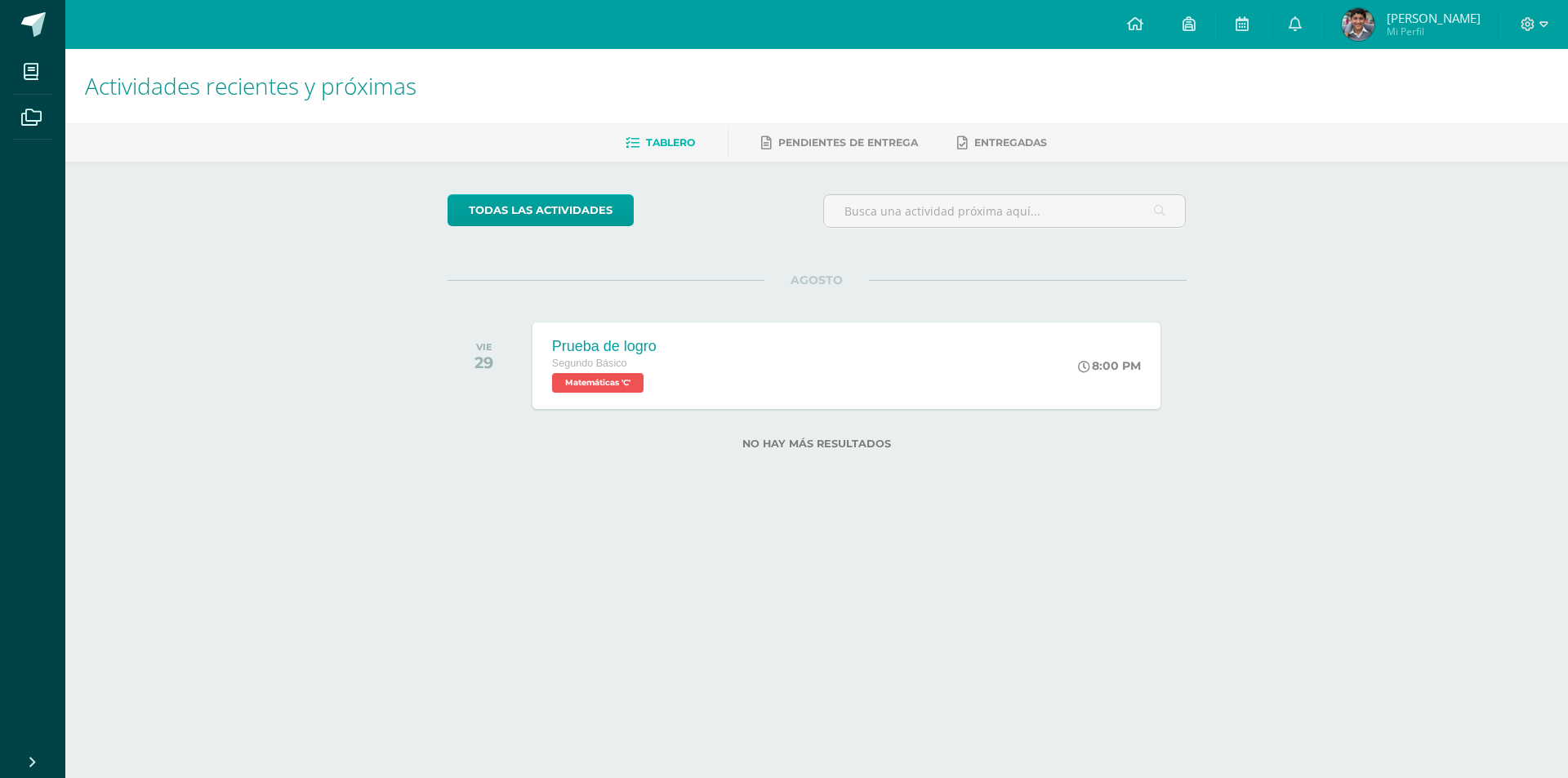
click at [1541, 37] on div at bounding box center [1534, 25] width 67 height 49
click at [1520, 24] on div at bounding box center [1534, 25] width 67 height 49
click at [1523, 28] on icon at bounding box center [1528, 24] width 14 height 14
click at [1508, 117] on span "Cerrar sesión" at bounding box center [1493, 111] width 73 height 15
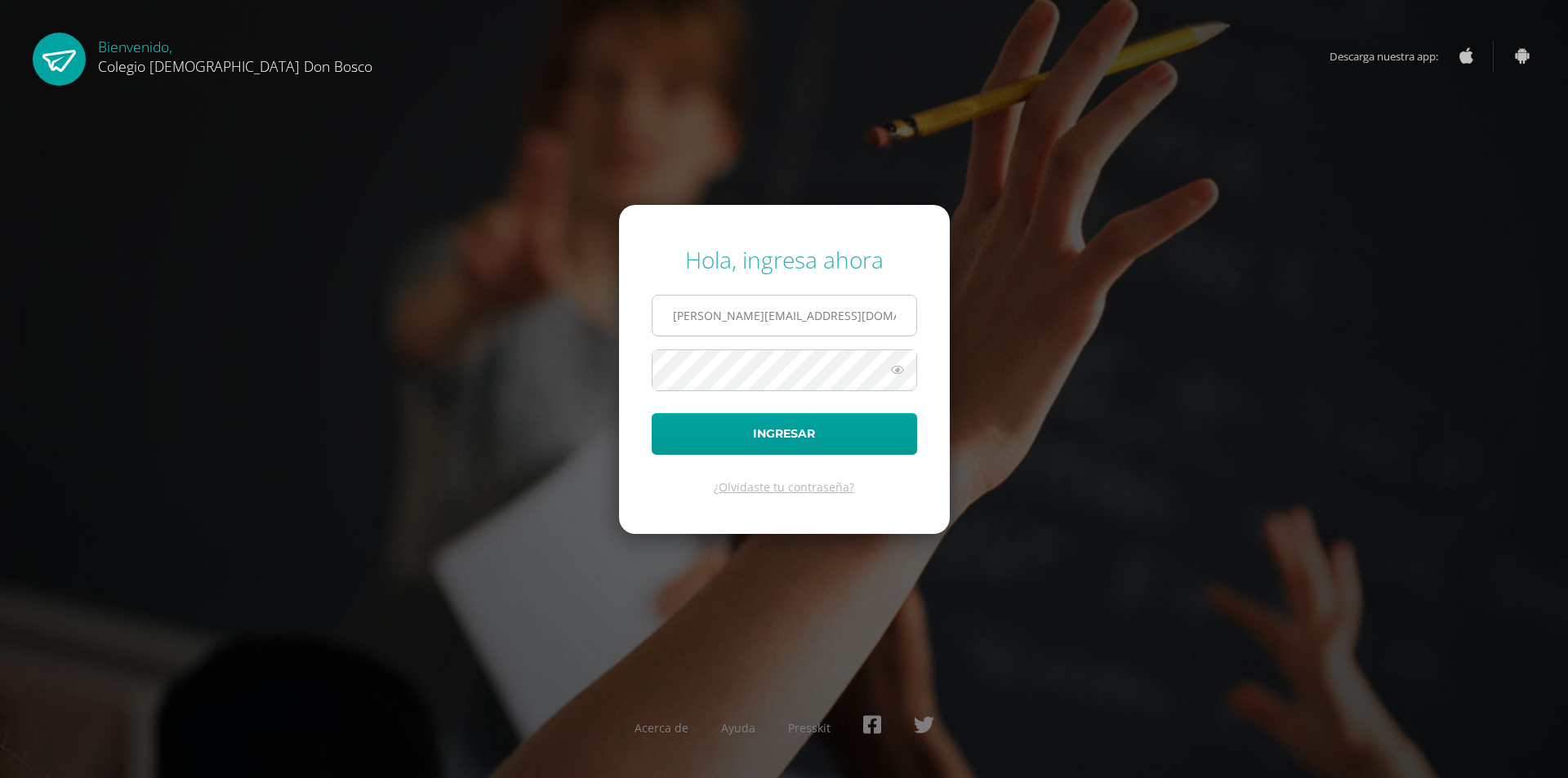
click at [824, 307] on input "e.azmitia.4adb@gmail.com" at bounding box center [784, 315] width 264 height 40
type input "j.azmitia.3bdb@gmail.com"
click at [791, 426] on button "Ingresar" at bounding box center [784, 434] width 265 height 42
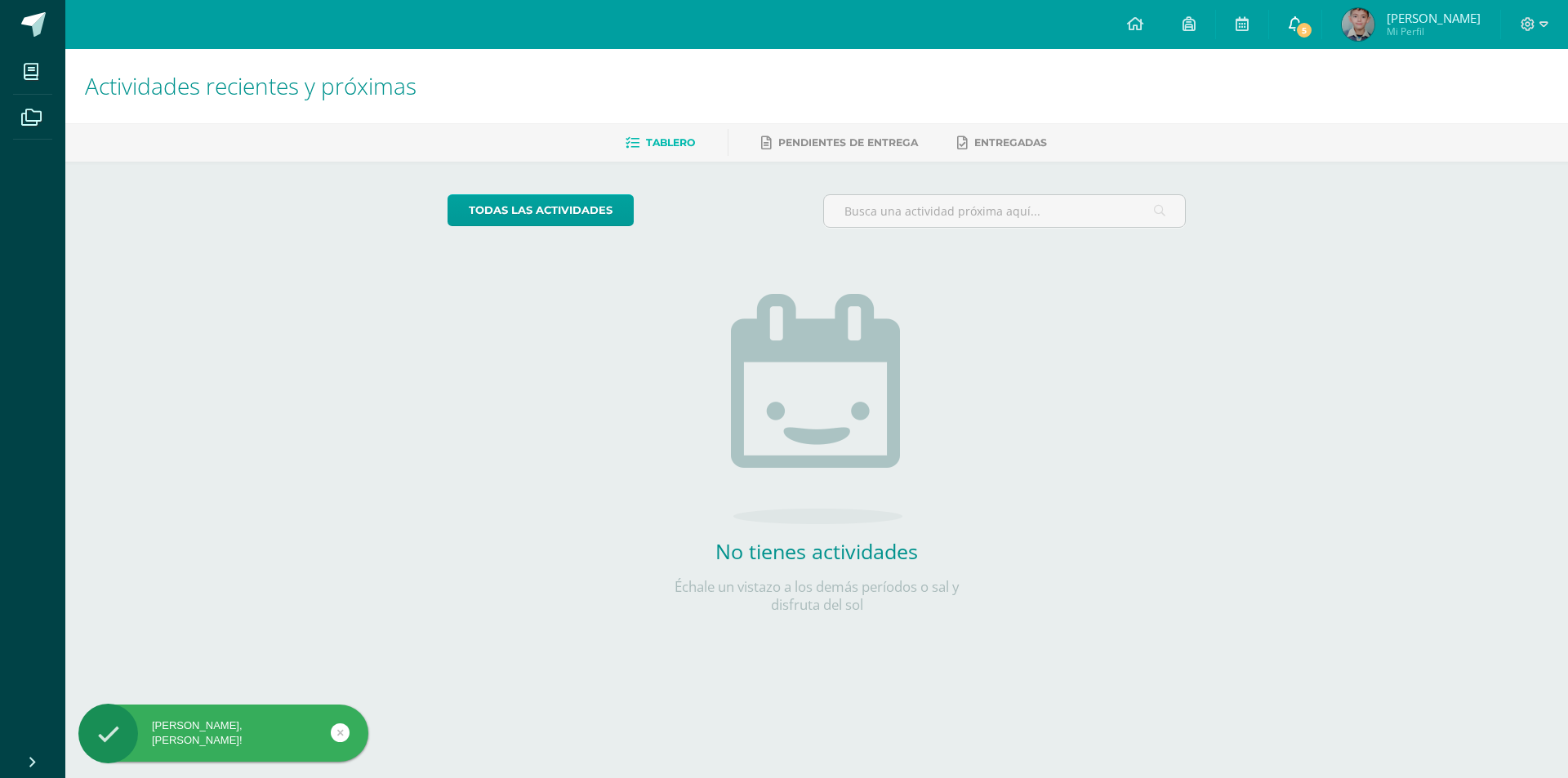
click at [1302, 15] on span at bounding box center [1295, 24] width 13 height 18
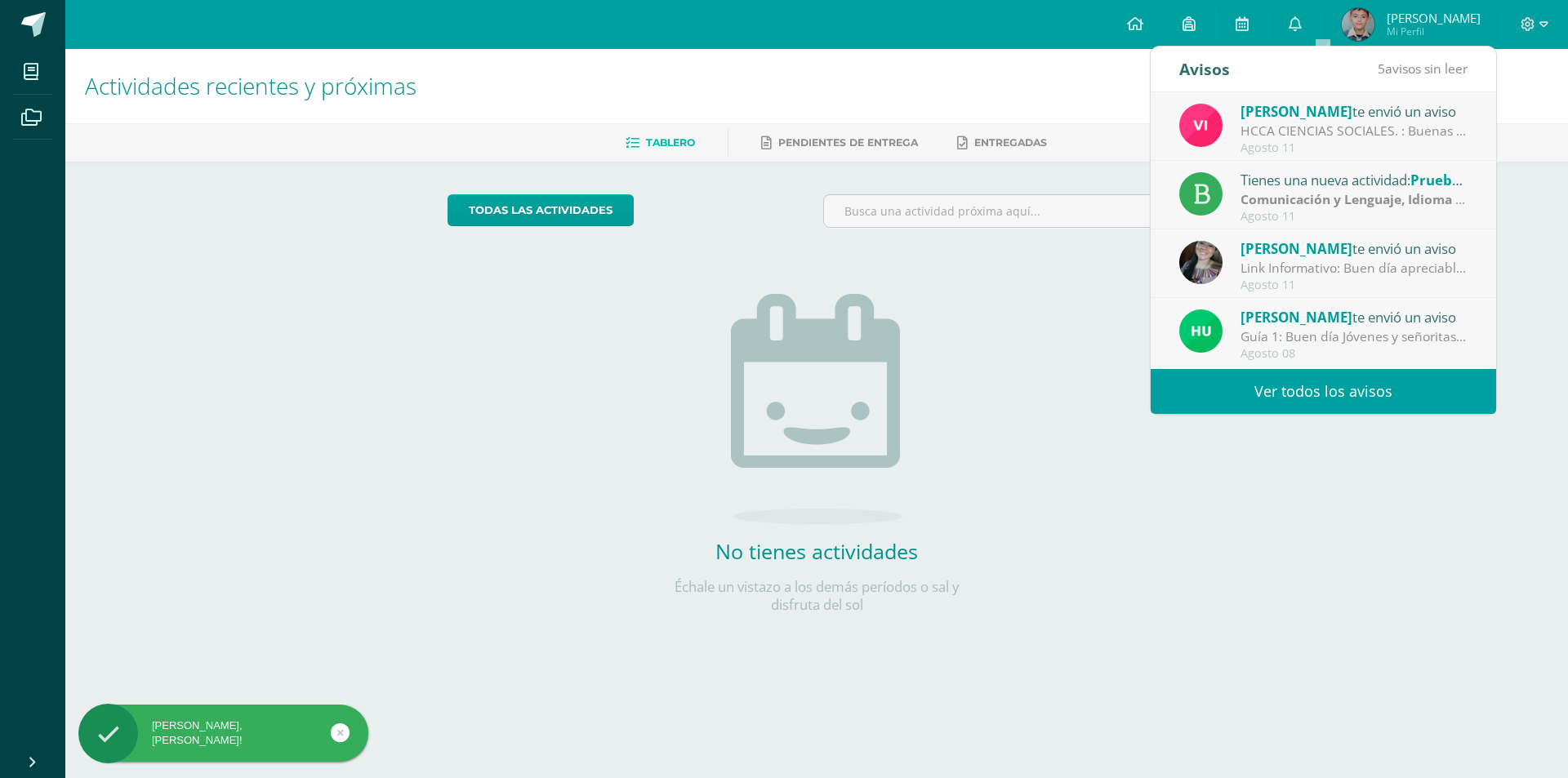
click at [1291, 388] on link "Ver todos los avisos" at bounding box center [1324, 391] width 345 height 45
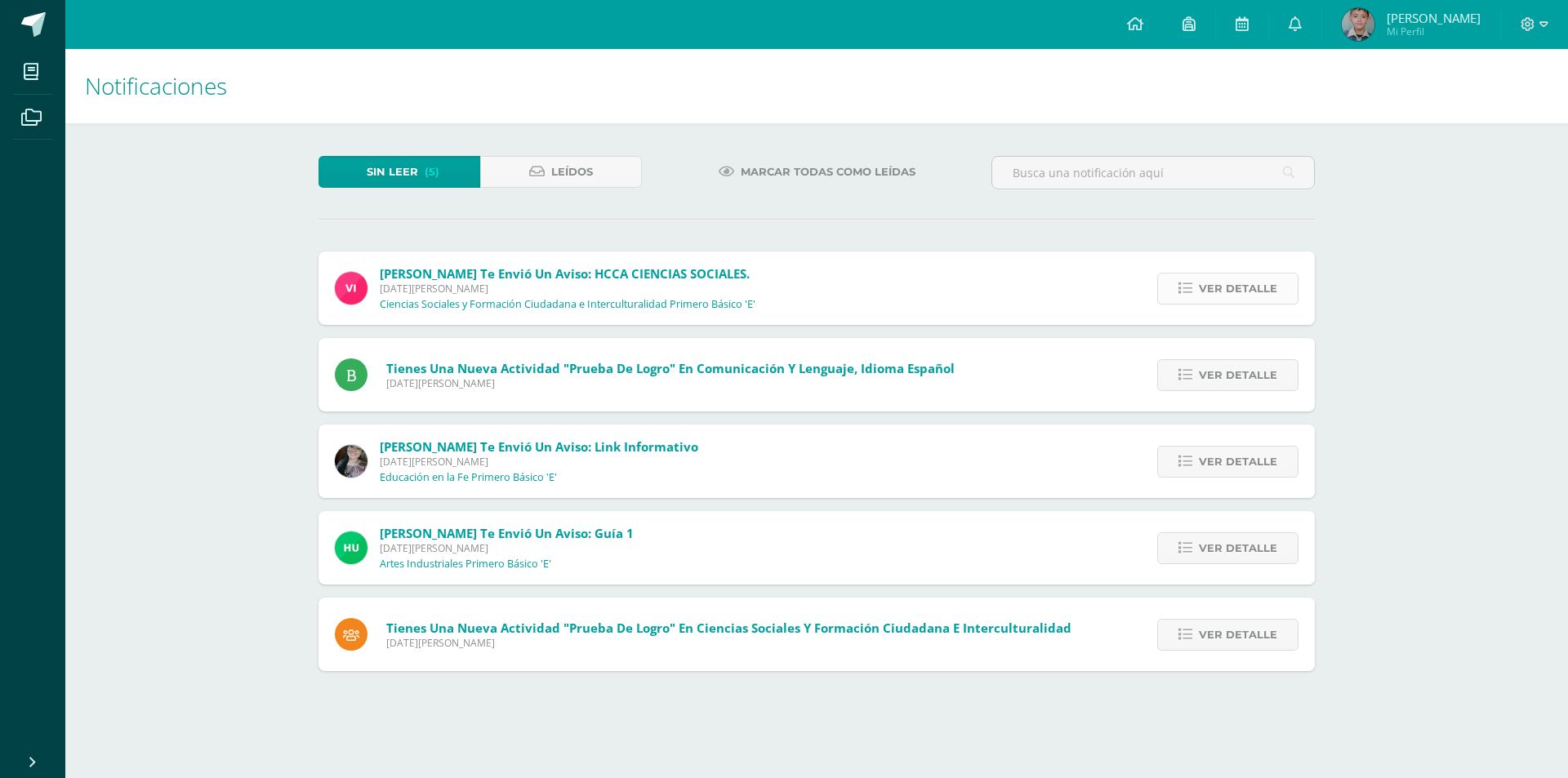
click at [1239, 293] on span "Ver detalle" at bounding box center [1238, 289] width 78 height 31
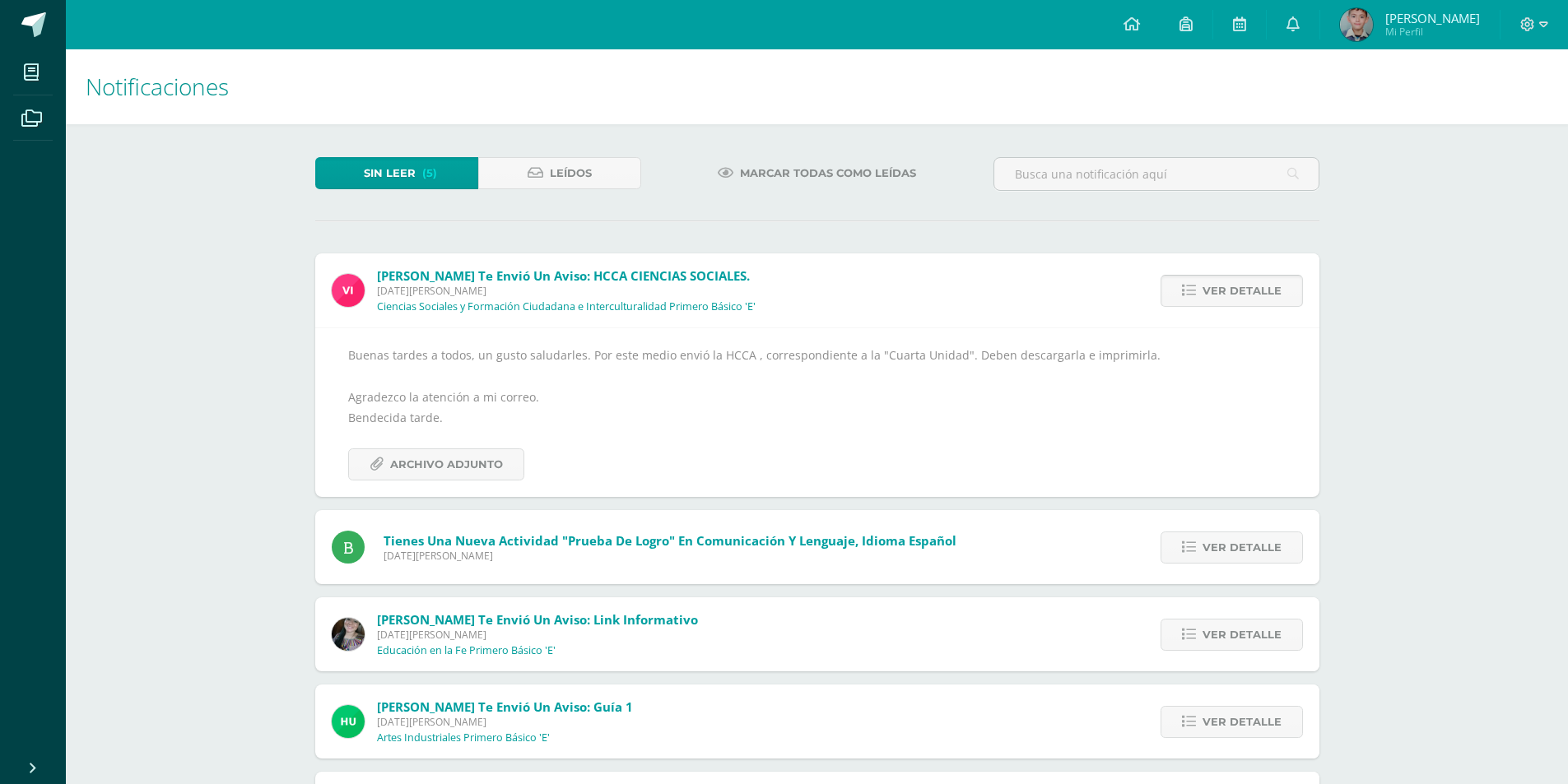
click at [1248, 296] on span "Ver detalle" at bounding box center [1242, 291] width 79 height 31
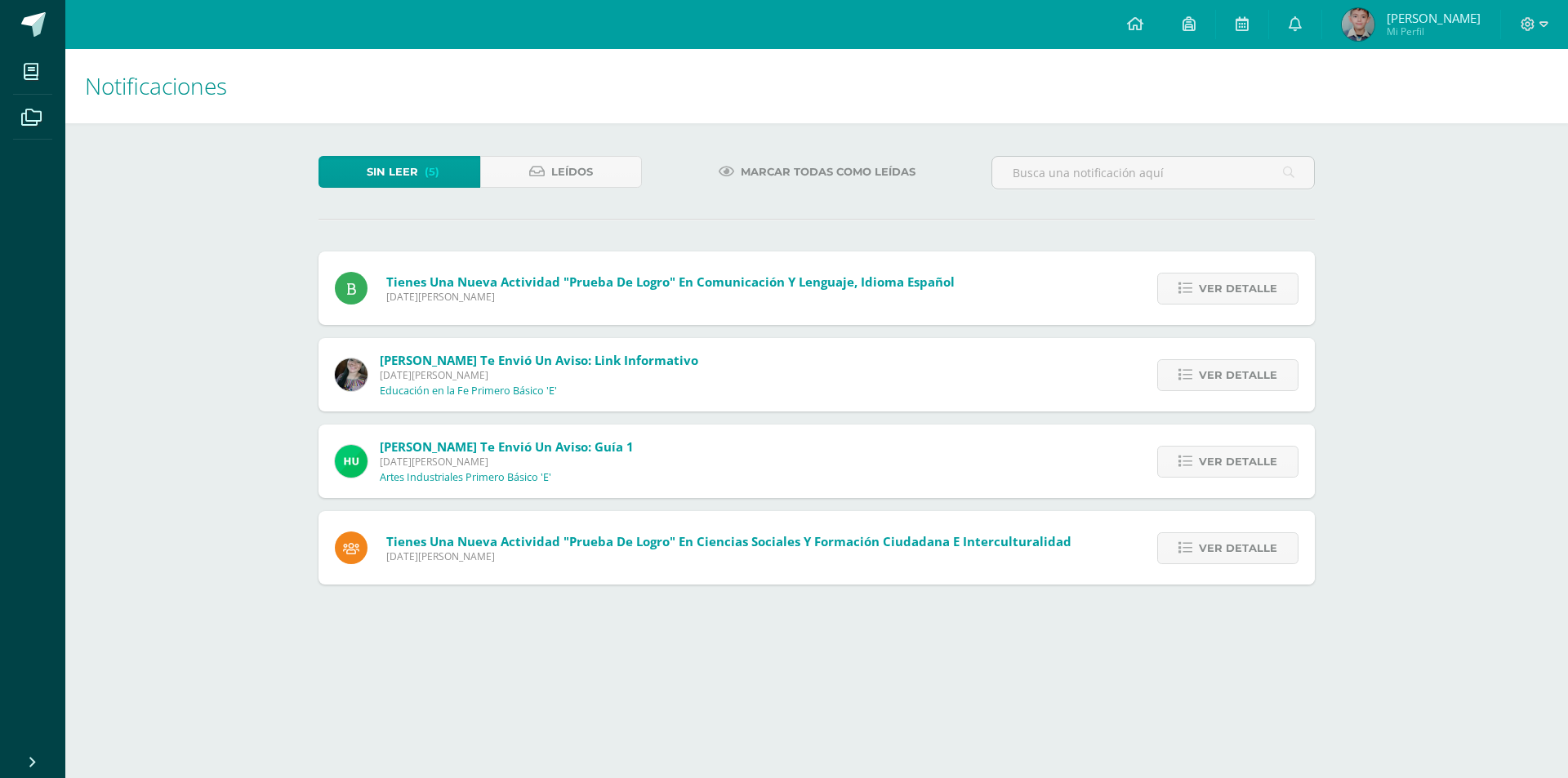
click at [1239, 293] on span "Ver detalle" at bounding box center [1238, 289] width 78 height 31
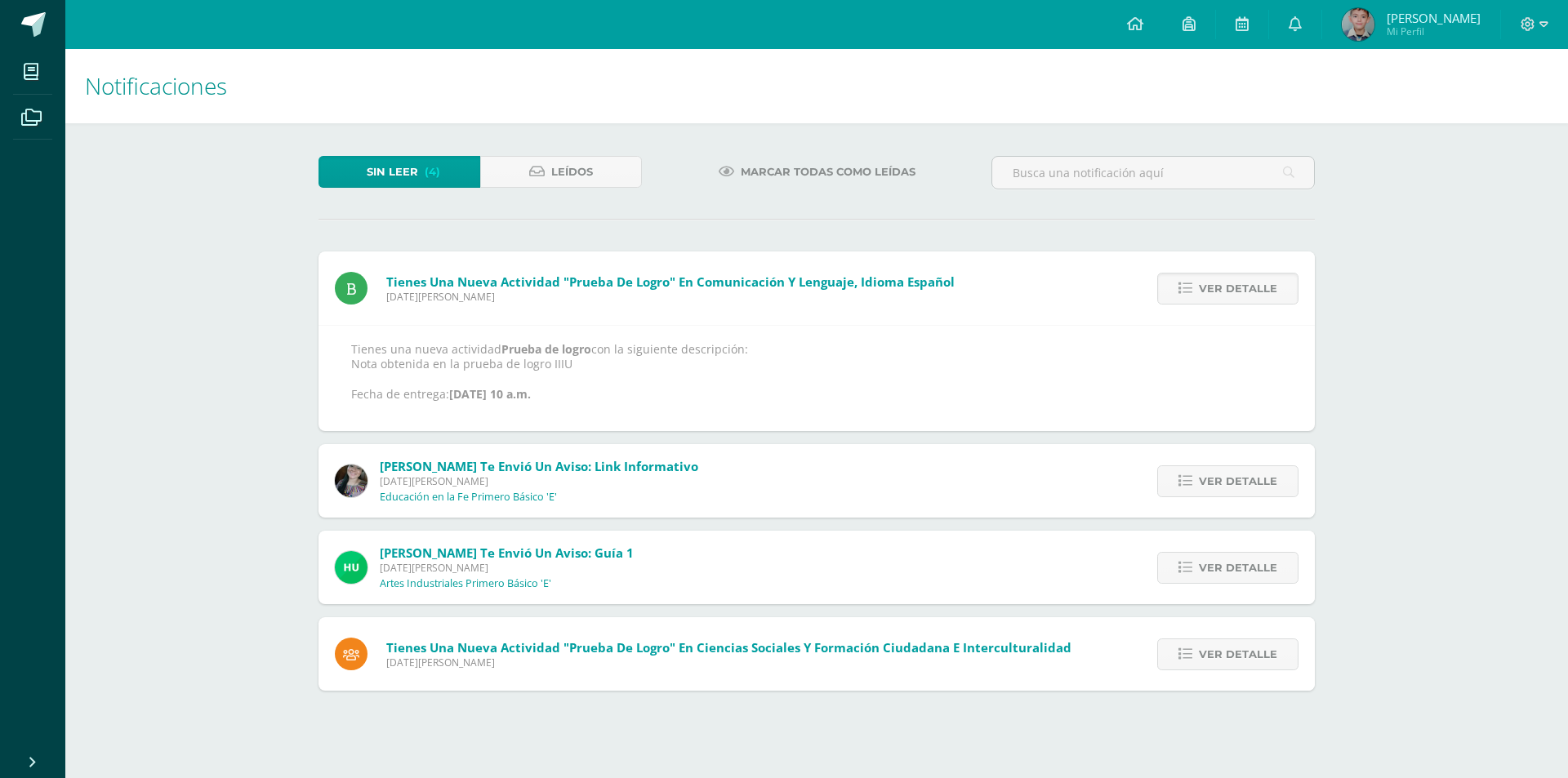
click at [1239, 293] on span "Ver detalle" at bounding box center [1238, 289] width 78 height 31
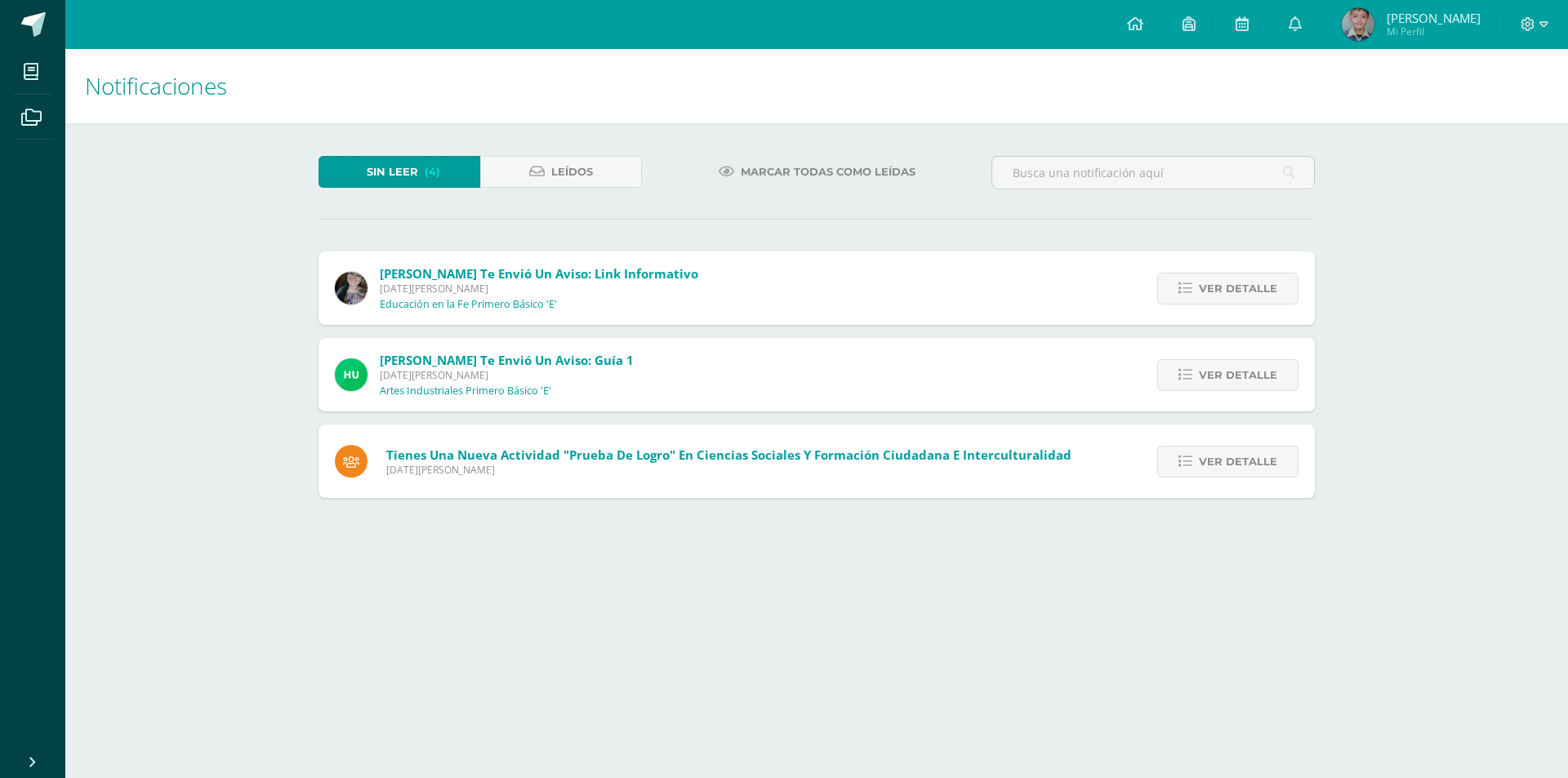
click at [1239, 293] on span "Ver detalle" at bounding box center [1238, 289] width 78 height 31
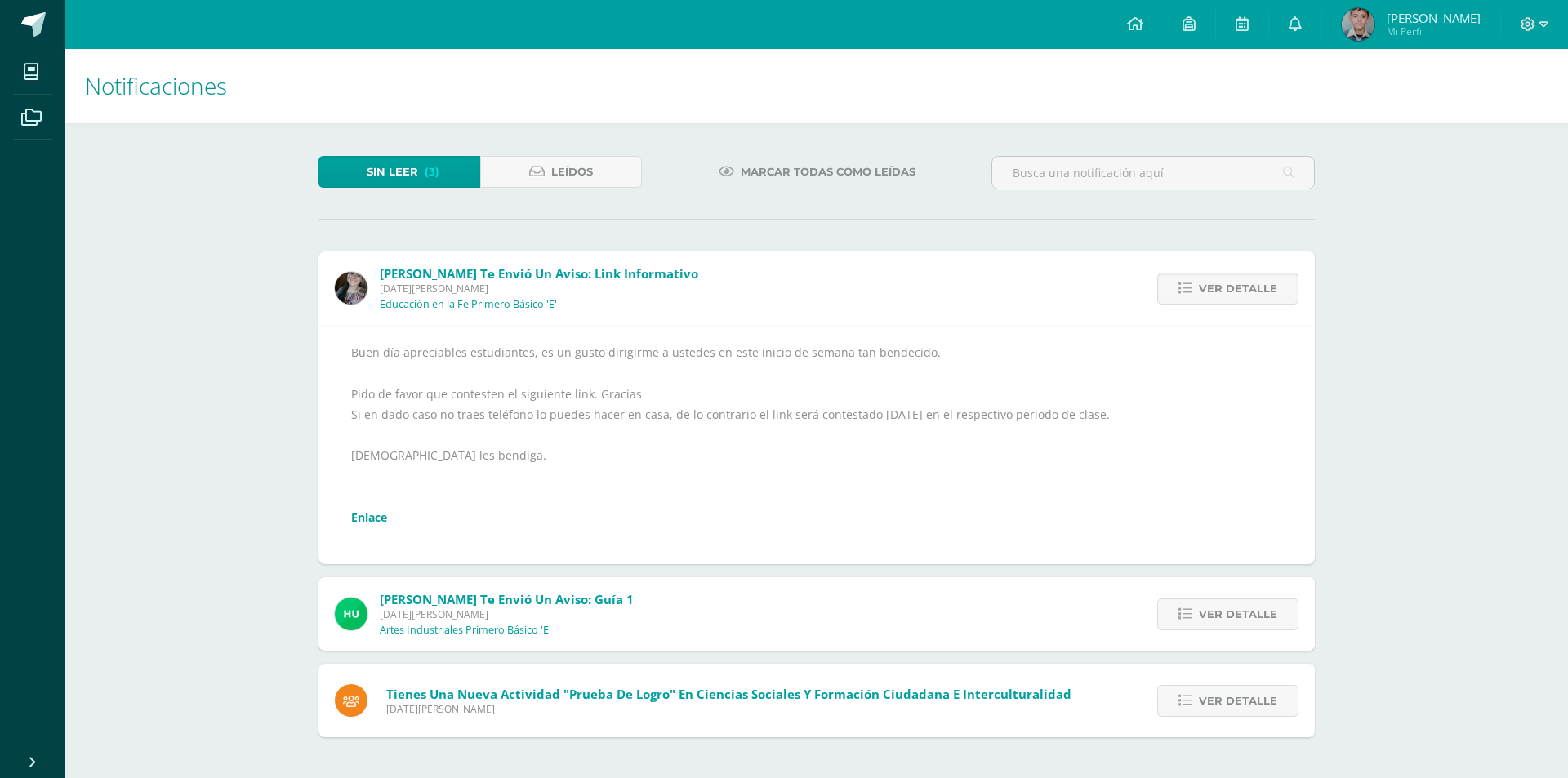
click at [1239, 293] on span "Ver detalle" at bounding box center [1238, 289] width 78 height 31
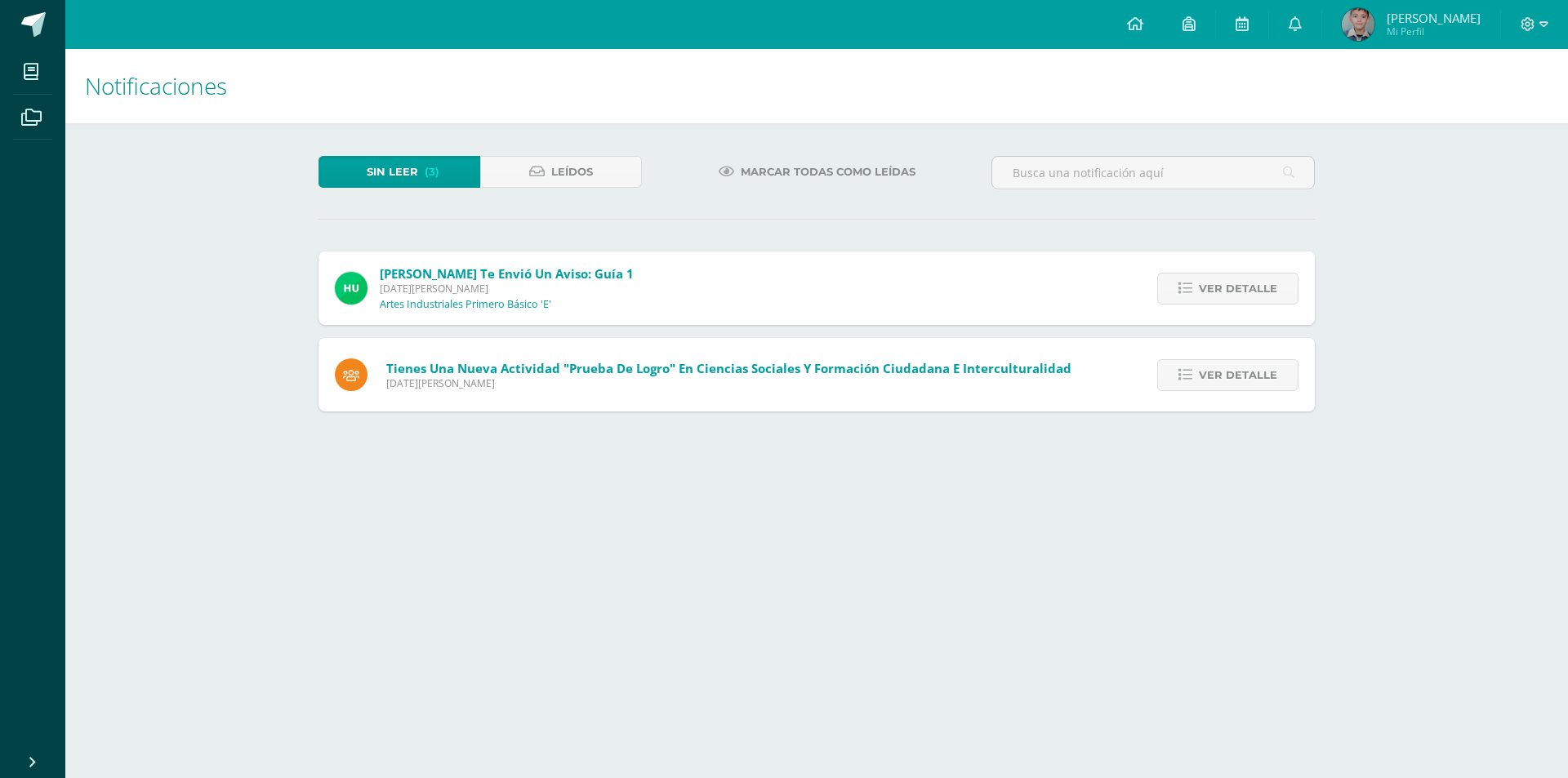
click at [1239, 293] on span "Ver detalle" at bounding box center [1238, 289] width 78 height 31
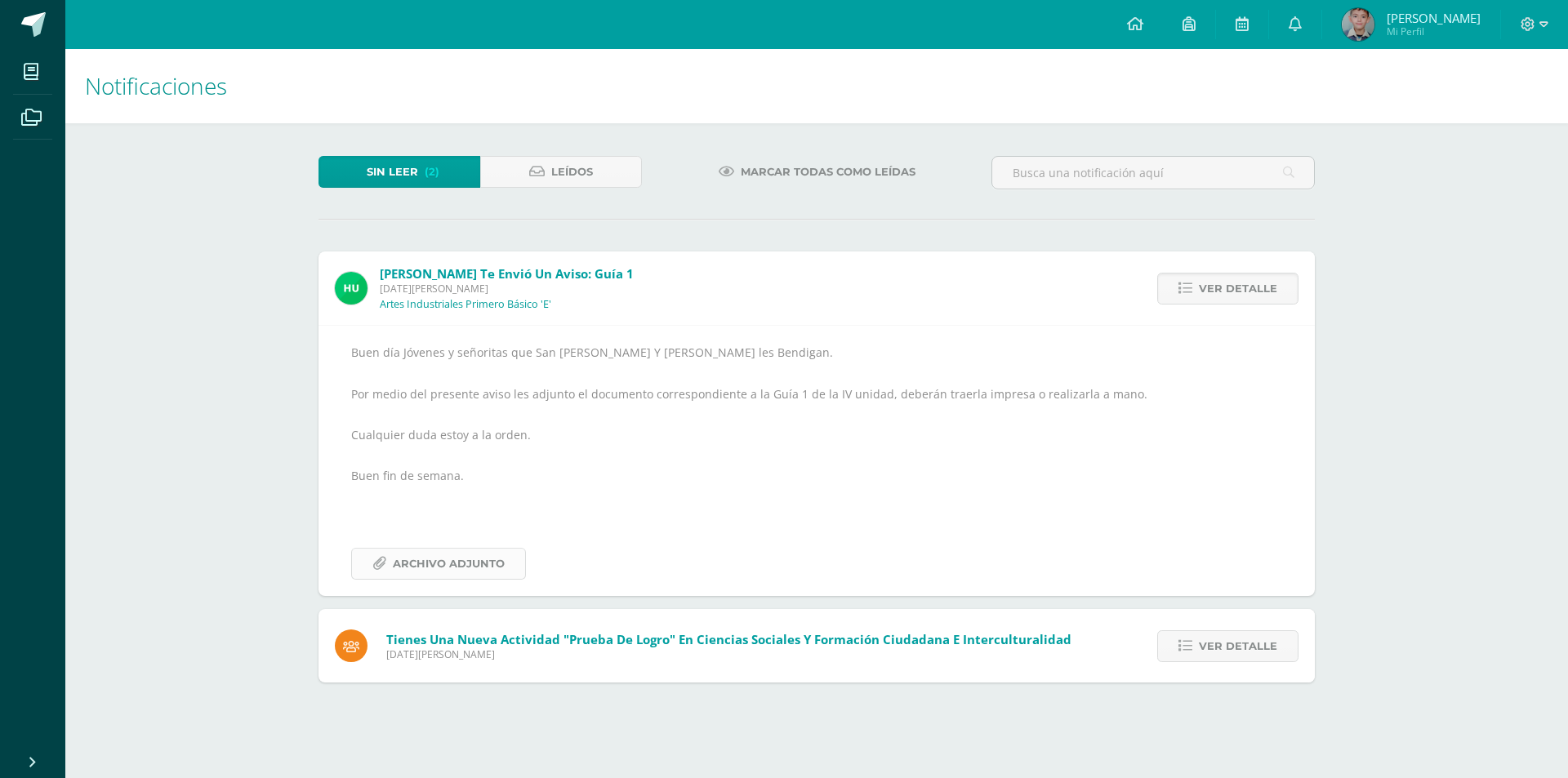
click at [427, 570] on span "Archivo Adjunto" at bounding box center [449, 564] width 112 height 31
click at [1265, 267] on div "Ver detalle" at bounding box center [1223, 288] width 182 height 73
click at [1274, 283] on span "Ver detalle" at bounding box center [1238, 289] width 78 height 31
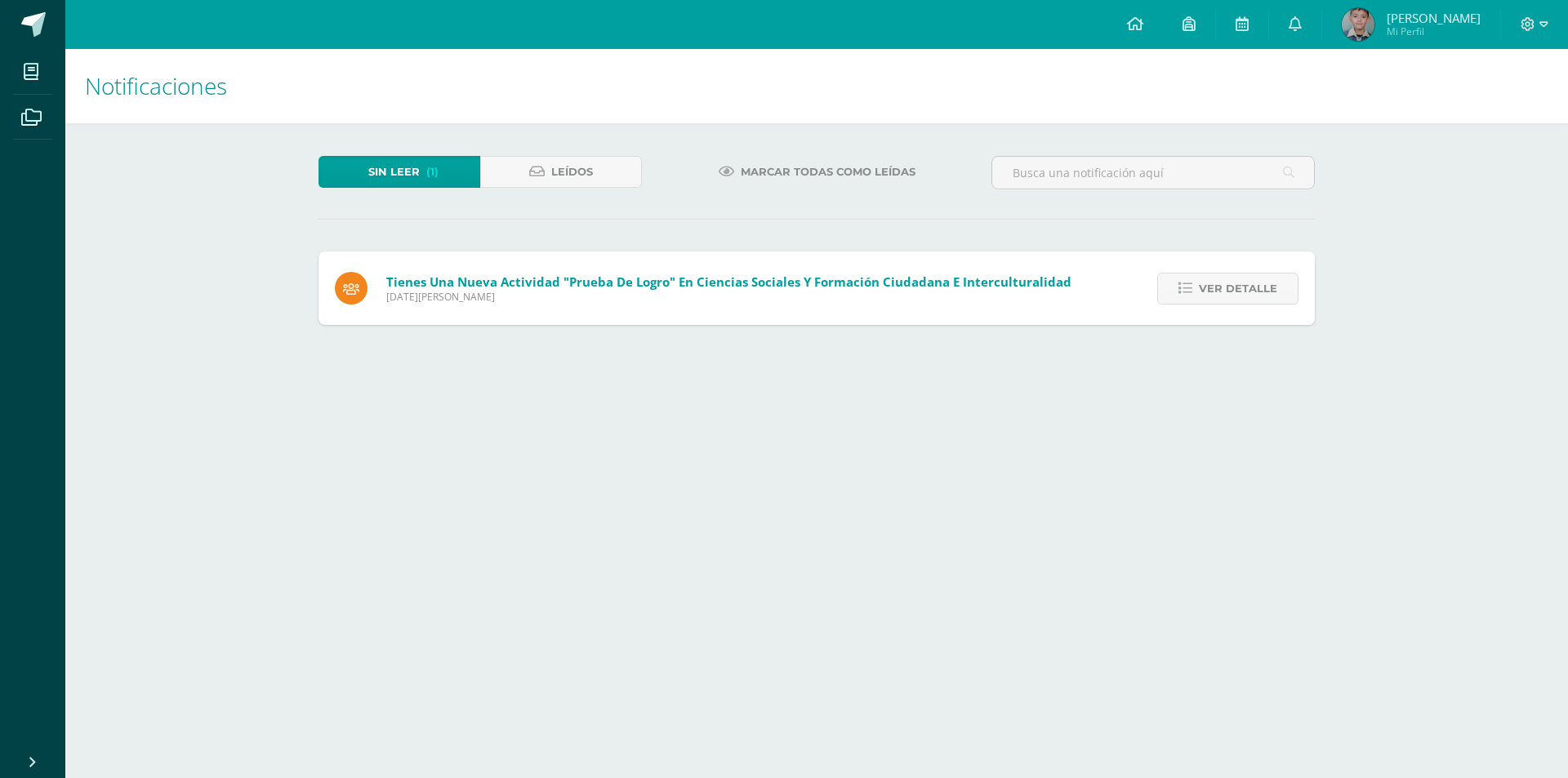
click at [1274, 283] on span "Ver detalle" at bounding box center [1238, 289] width 78 height 31
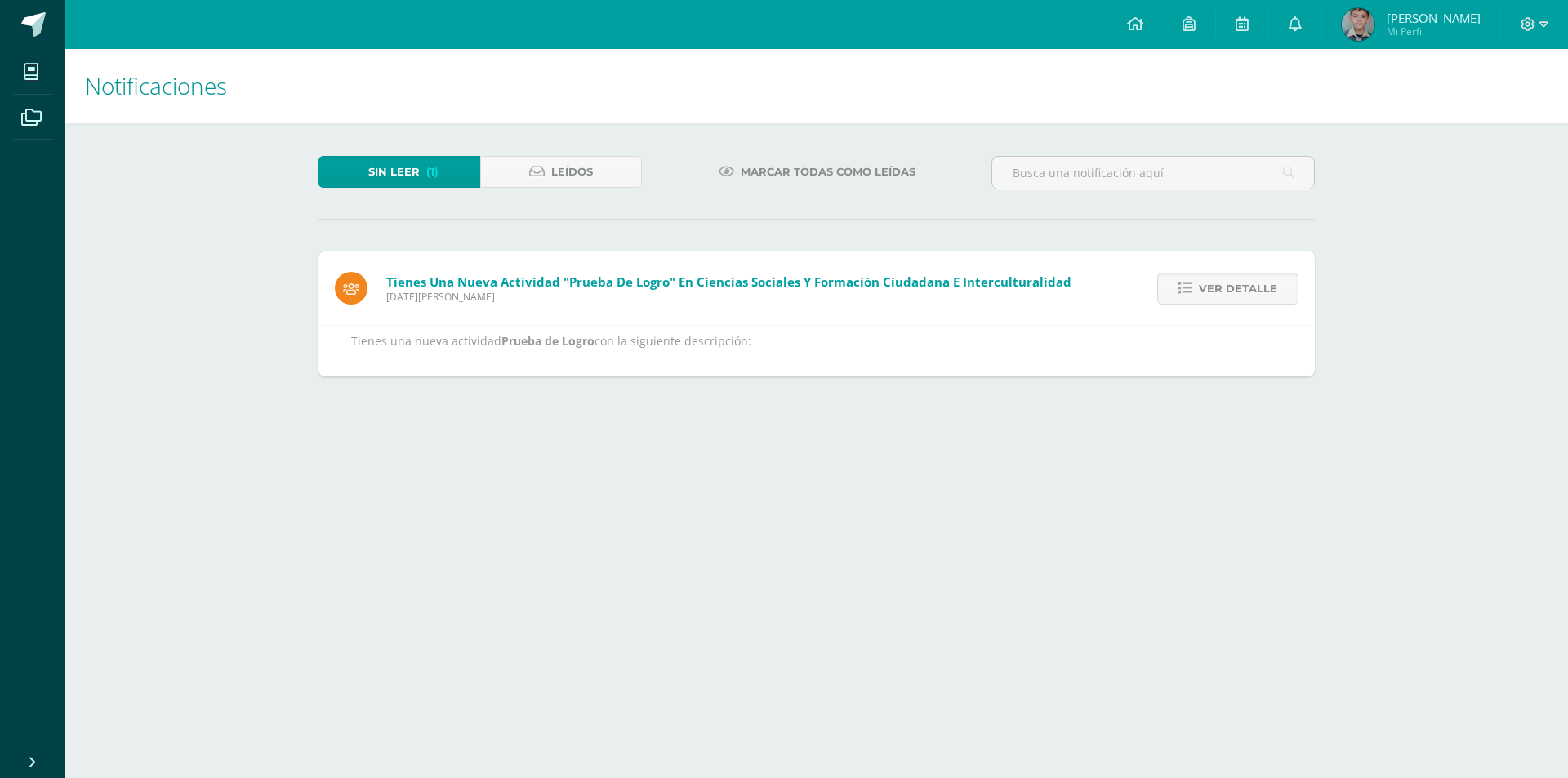
click at [1274, 283] on span "Ver detalle" at bounding box center [1238, 289] width 78 height 31
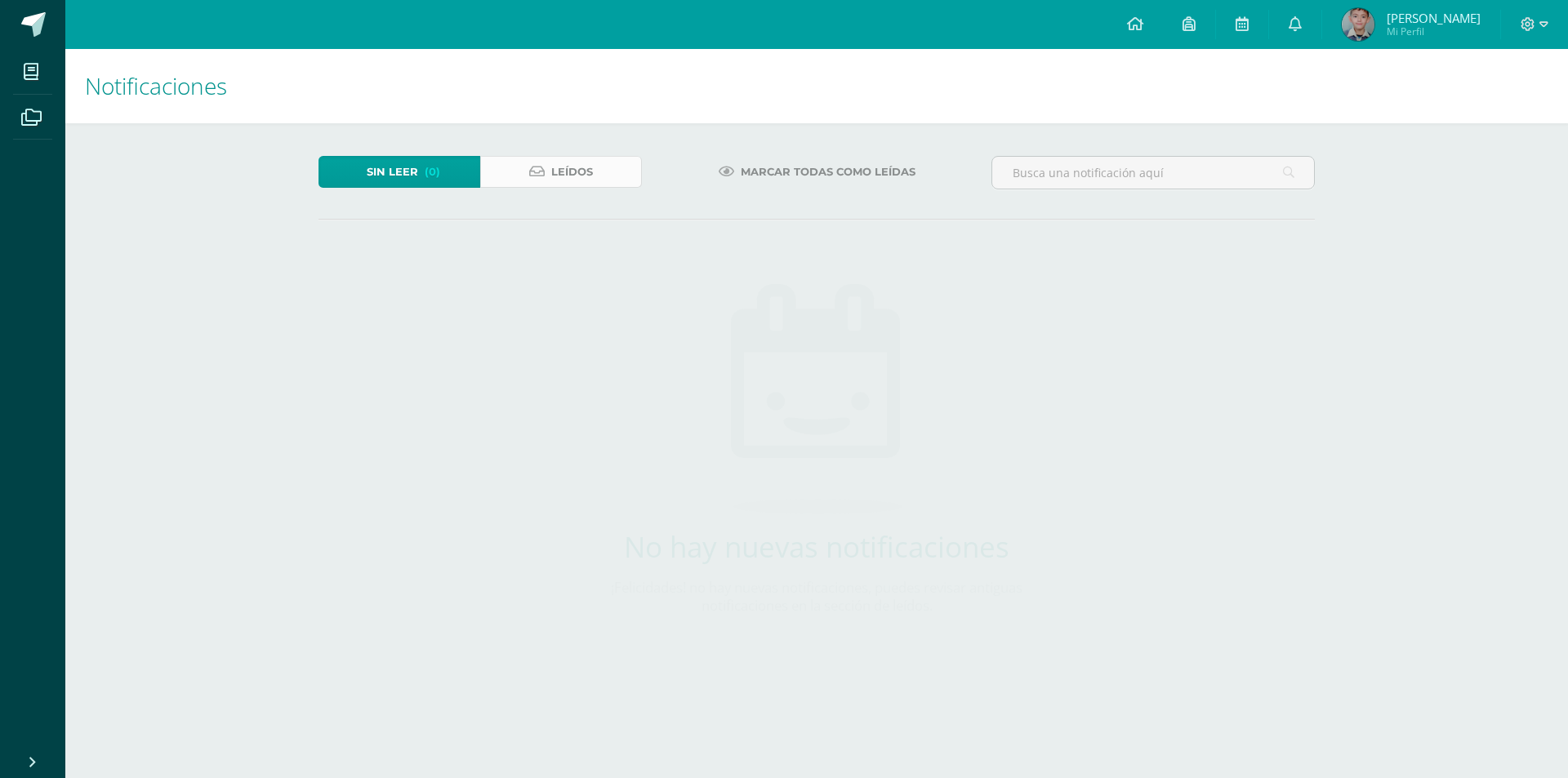
click at [575, 156] on span "Leídos" at bounding box center [572, 172] width 42 height 31
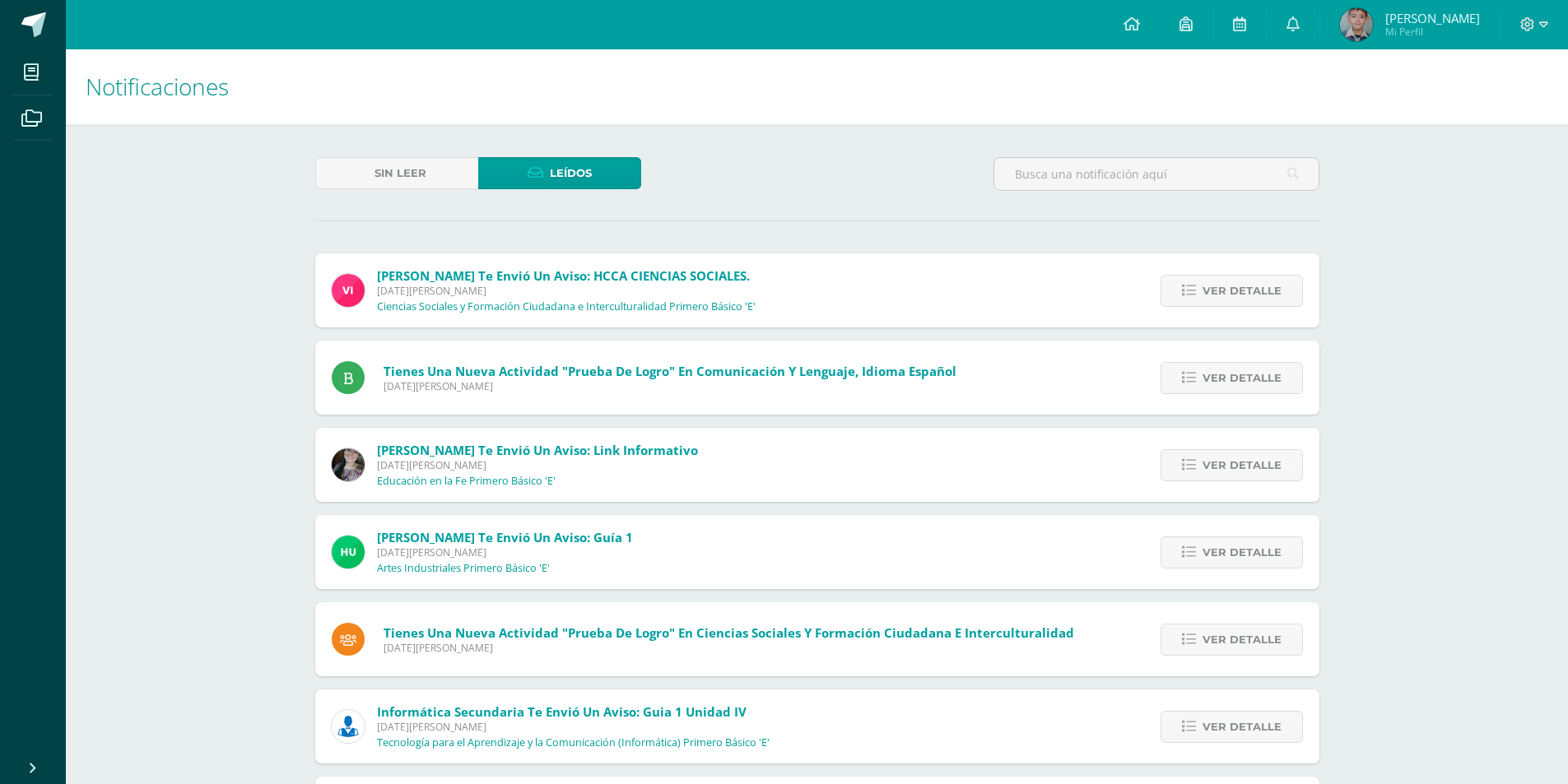
click at [598, 165] on link "Leídos" at bounding box center [560, 172] width 163 height 32
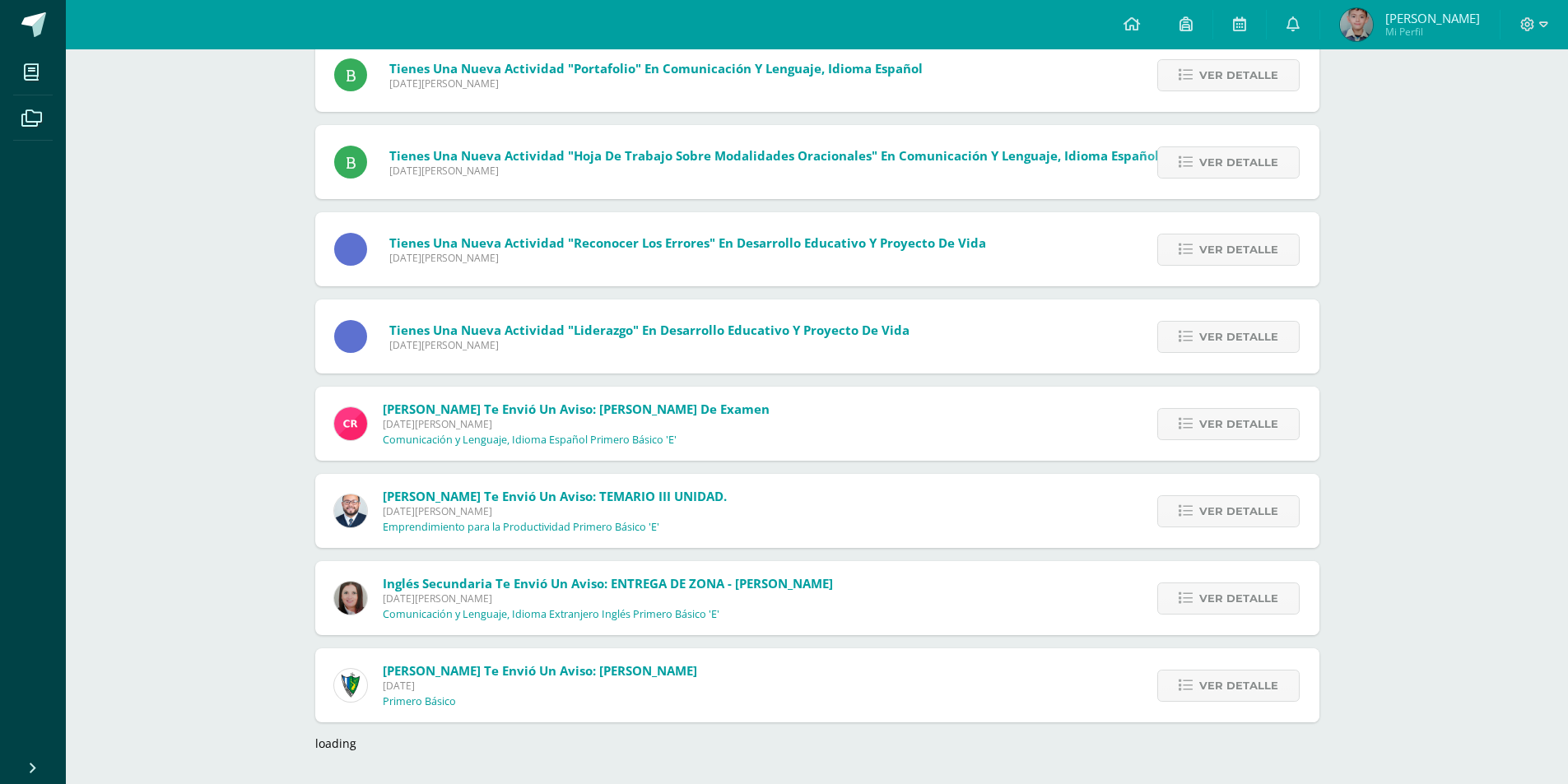
scroll to position [302, 0]
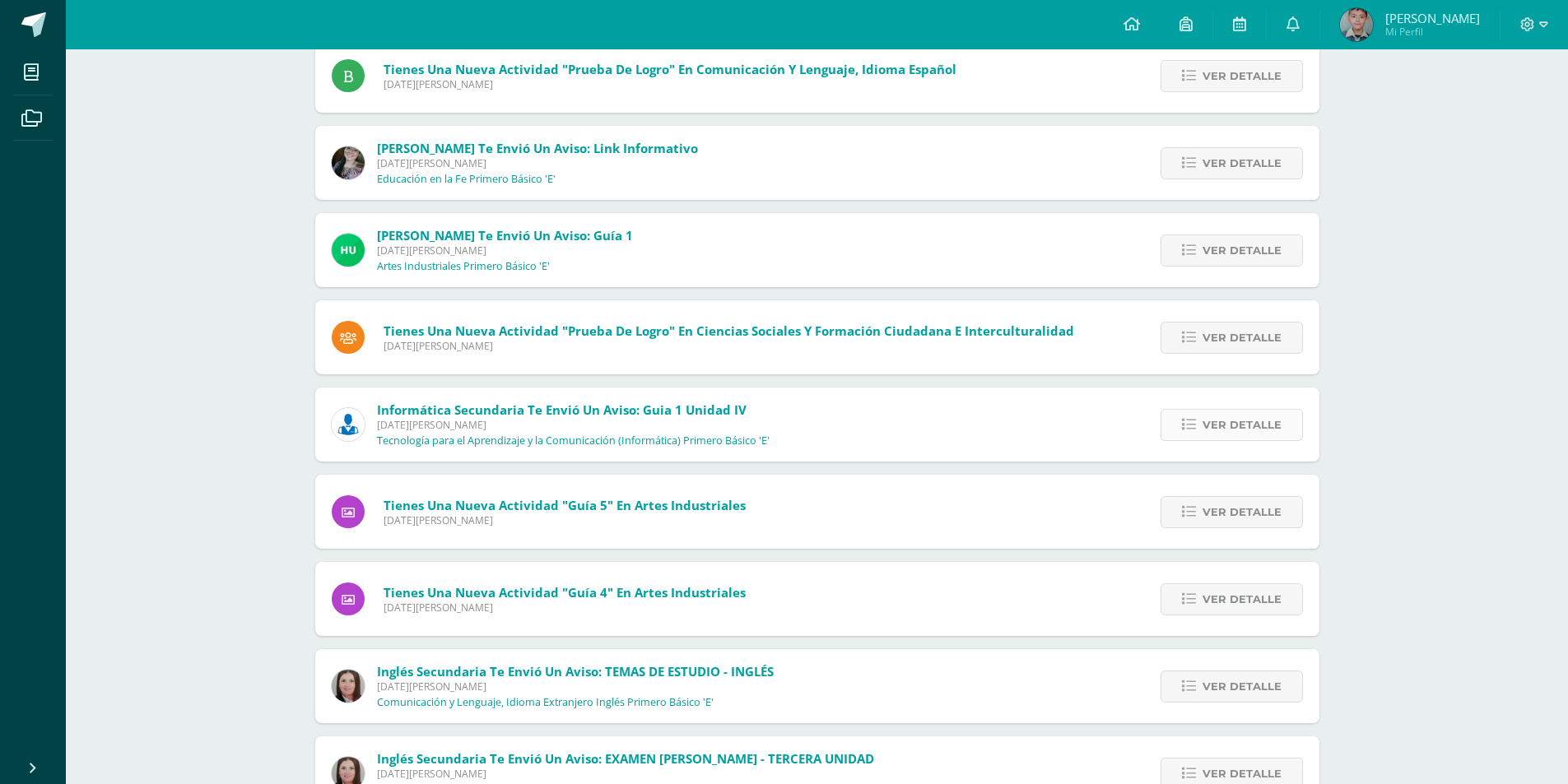
click at [1247, 419] on span "Ver detalle" at bounding box center [1242, 425] width 79 height 31
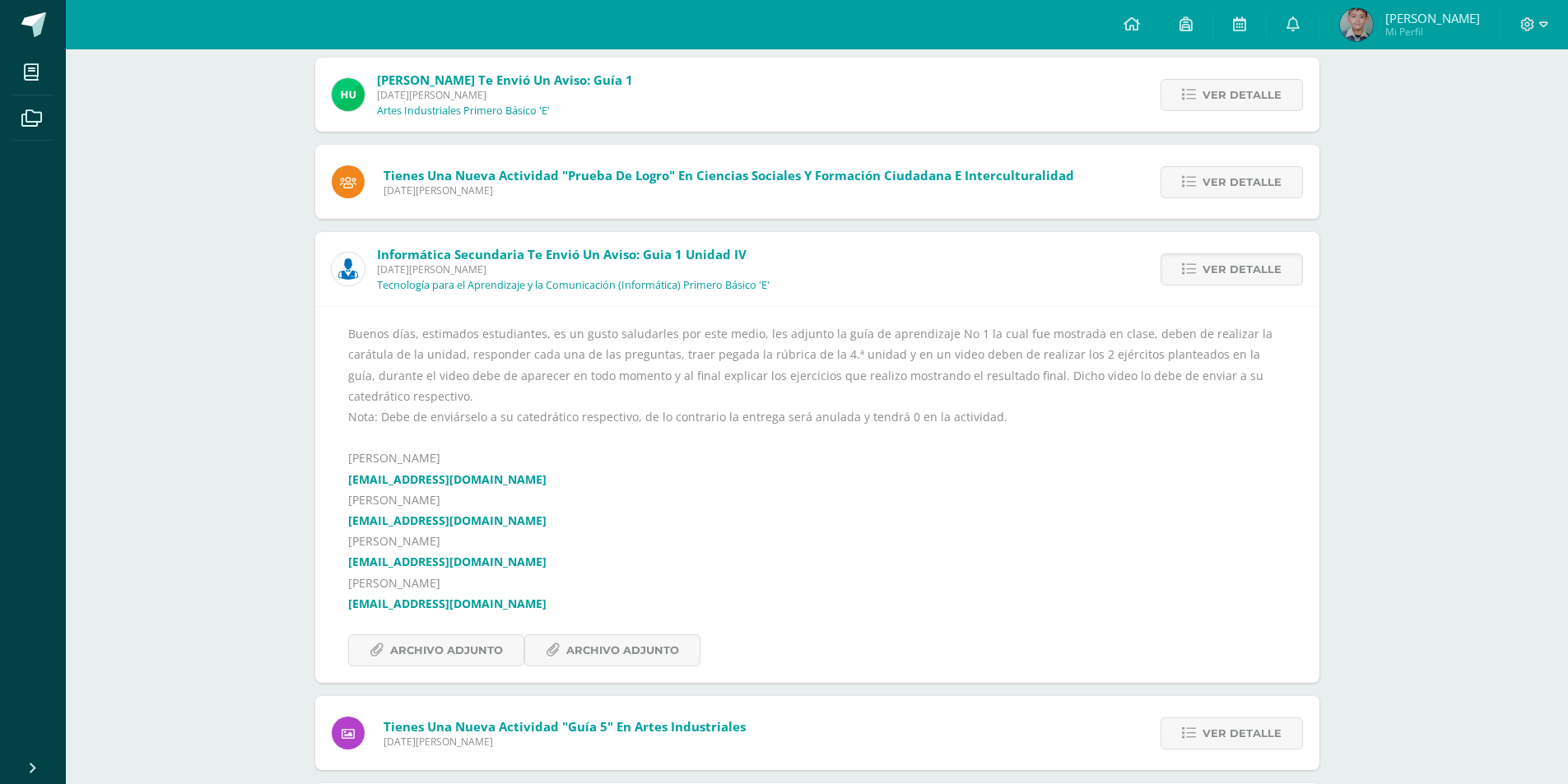
scroll to position [494, 0]
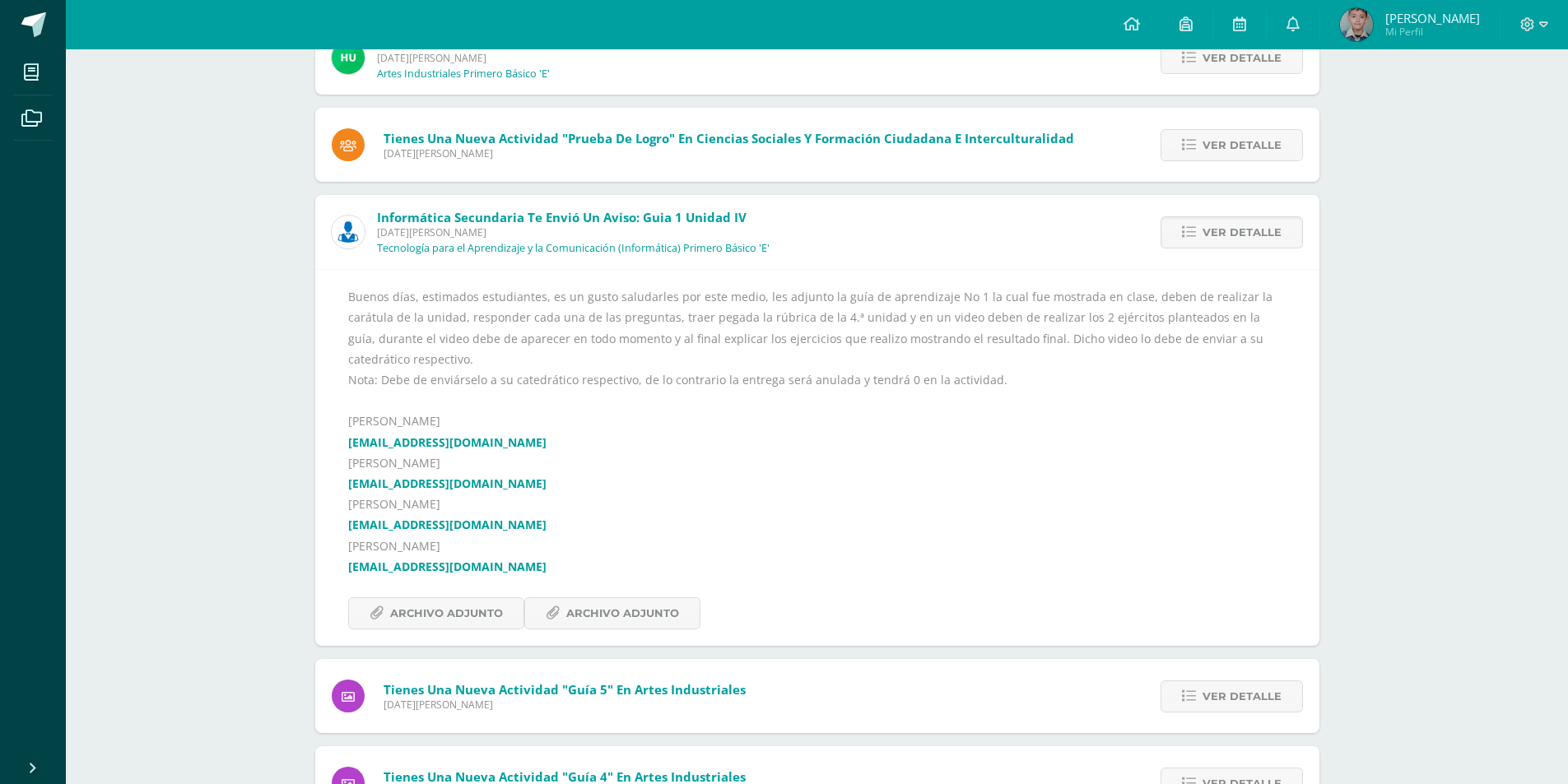
click at [460, 572] on div "Buenos días, estimados estudiantes, es un gusto saludarles por este medio, les …" at bounding box center [817, 458] width 938 height 343
click at [477, 598] on span "Archivo Adjunto" at bounding box center [447, 613] width 113 height 31
click at [680, 599] on link "Archivo Adjunto" at bounding box center [612, 613] width 176 height 32
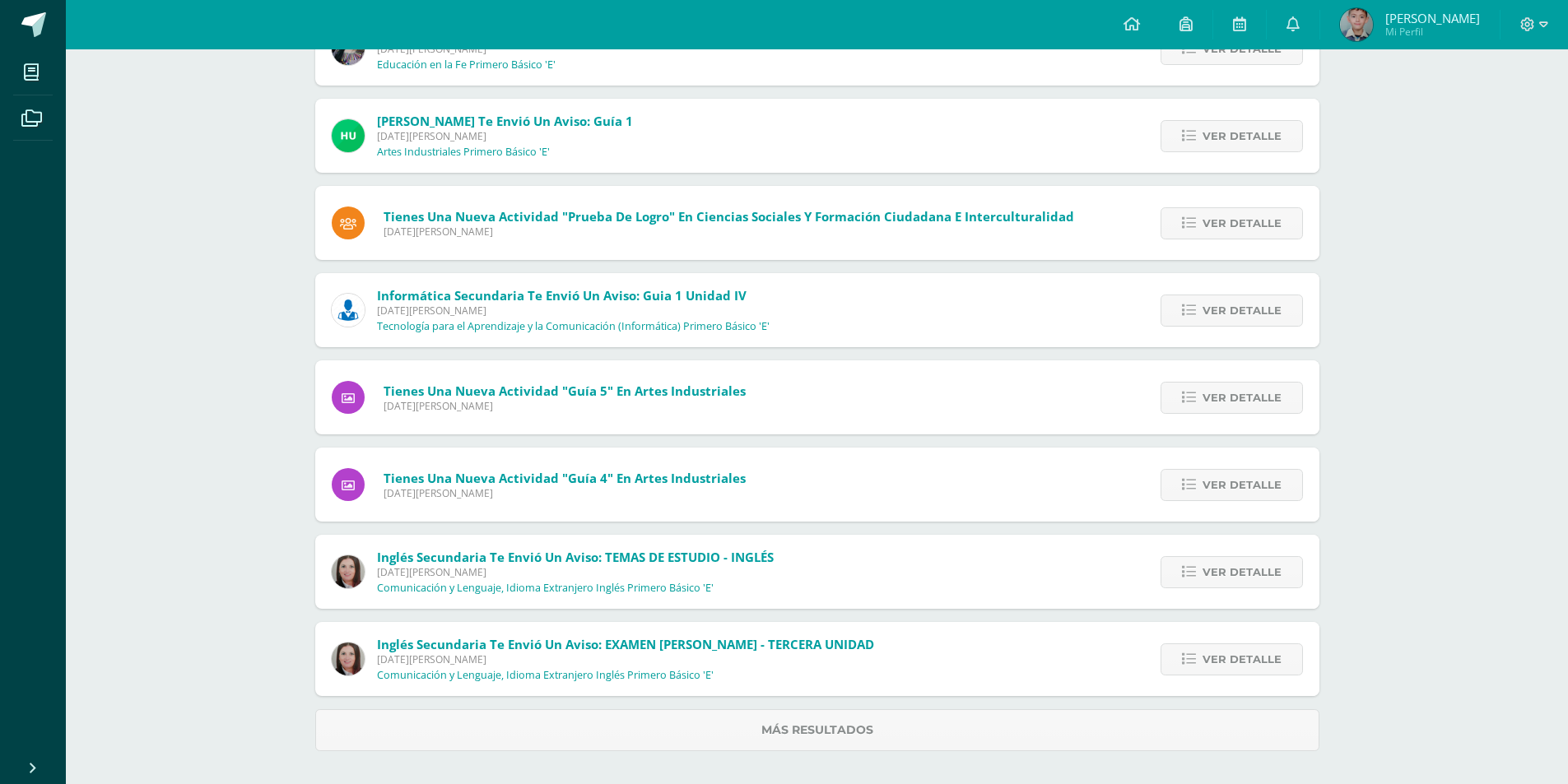
scroll to position [416, 0]
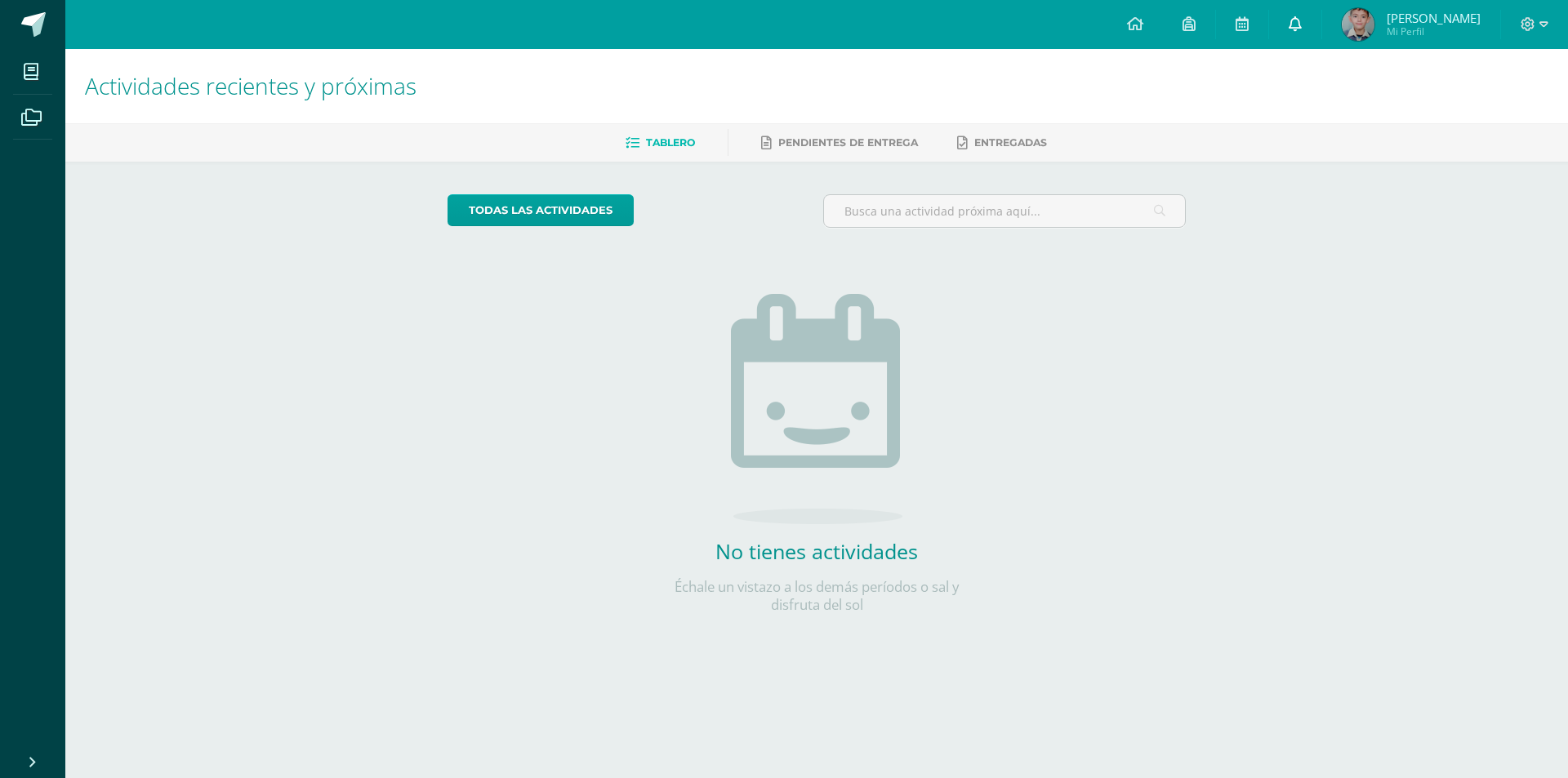
click at [1309, 15] on link at bounding box center [1295, 25] width 52 height 49
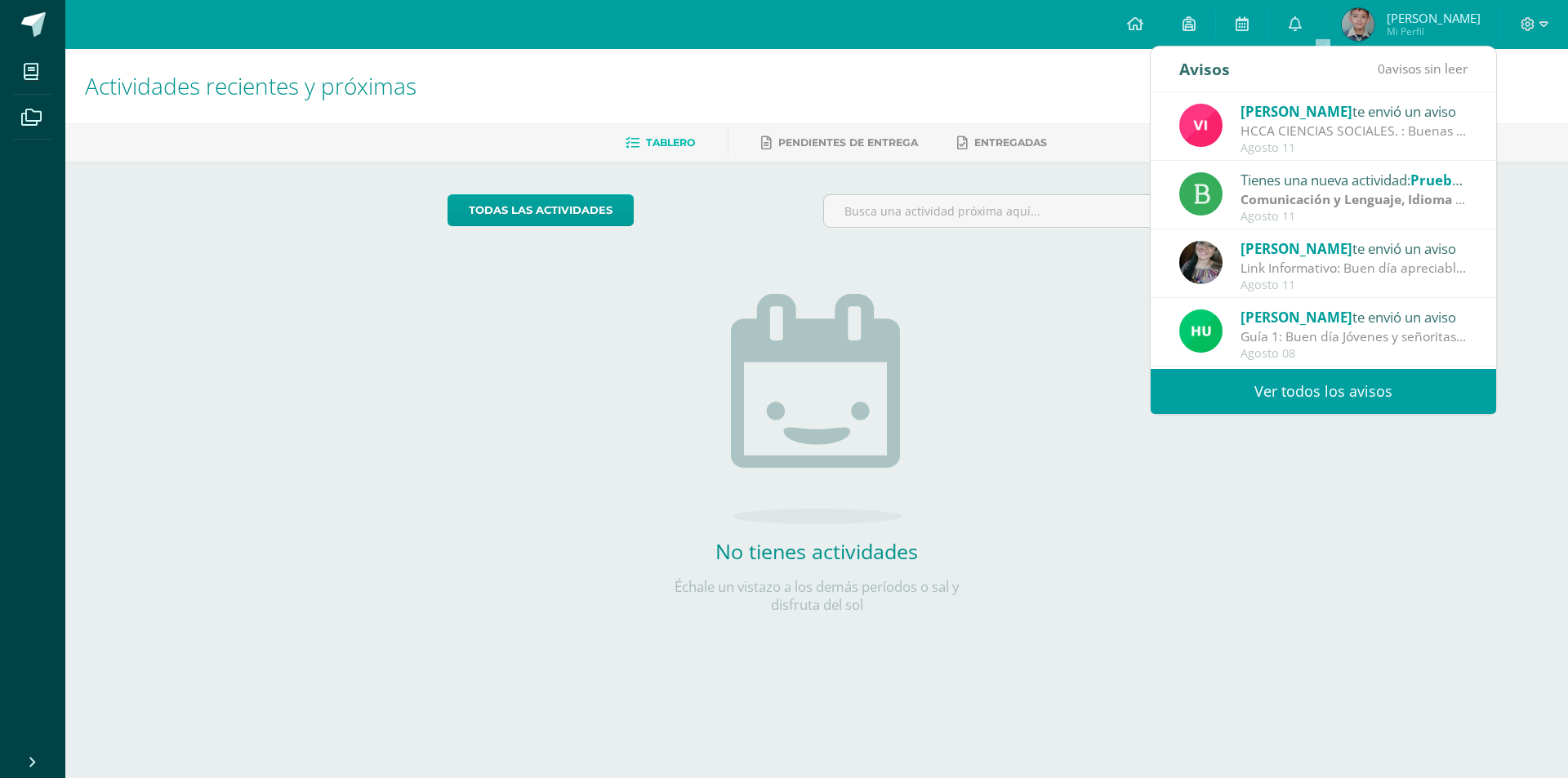
click at [1291, 385] on link "Ver todos los avisos" at bounding box center [1324, 391] width 345 height 45
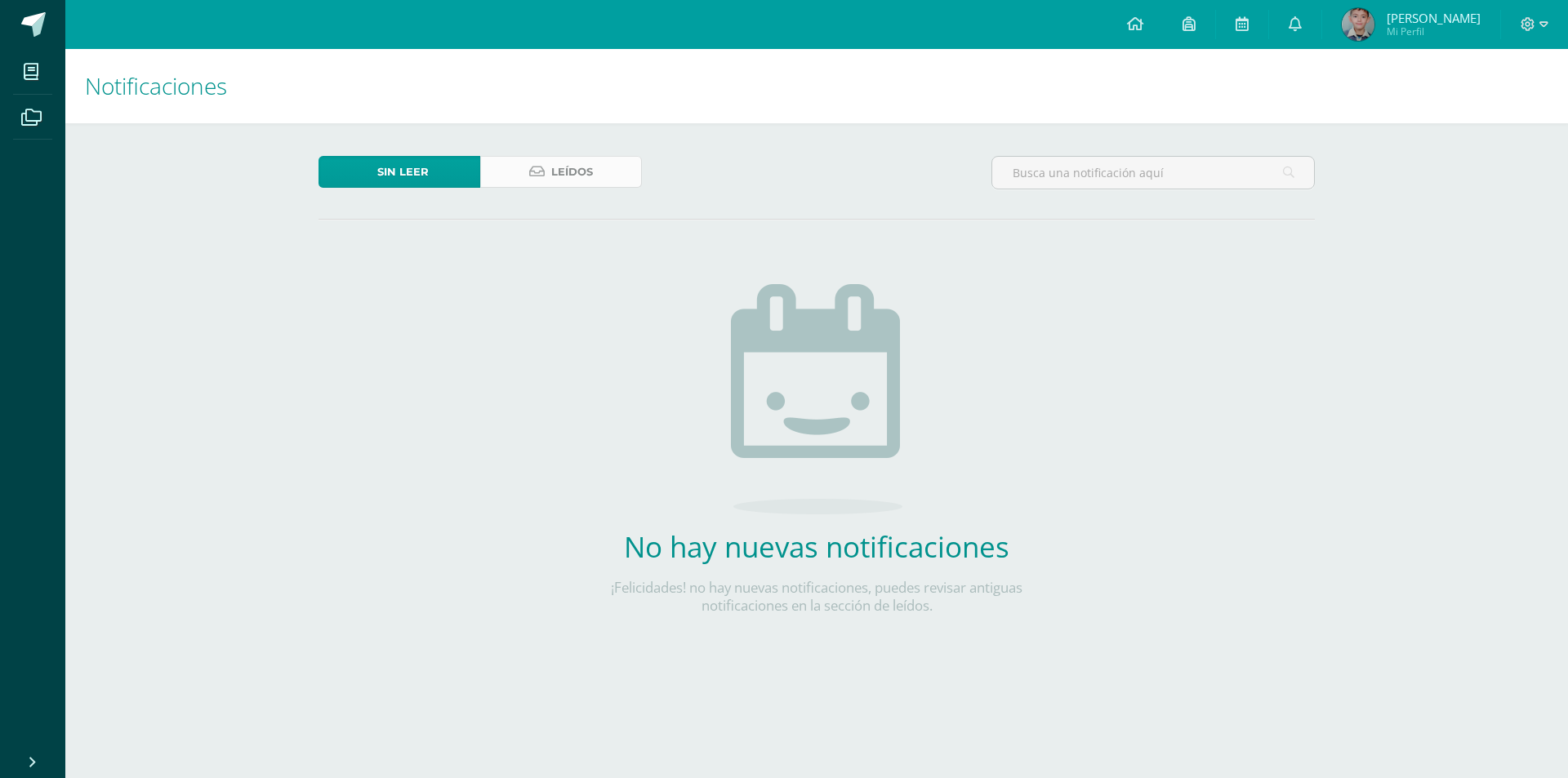
click at [590, 156] on link "Leídos" at bounding box center [561, 171] width 162 height 31
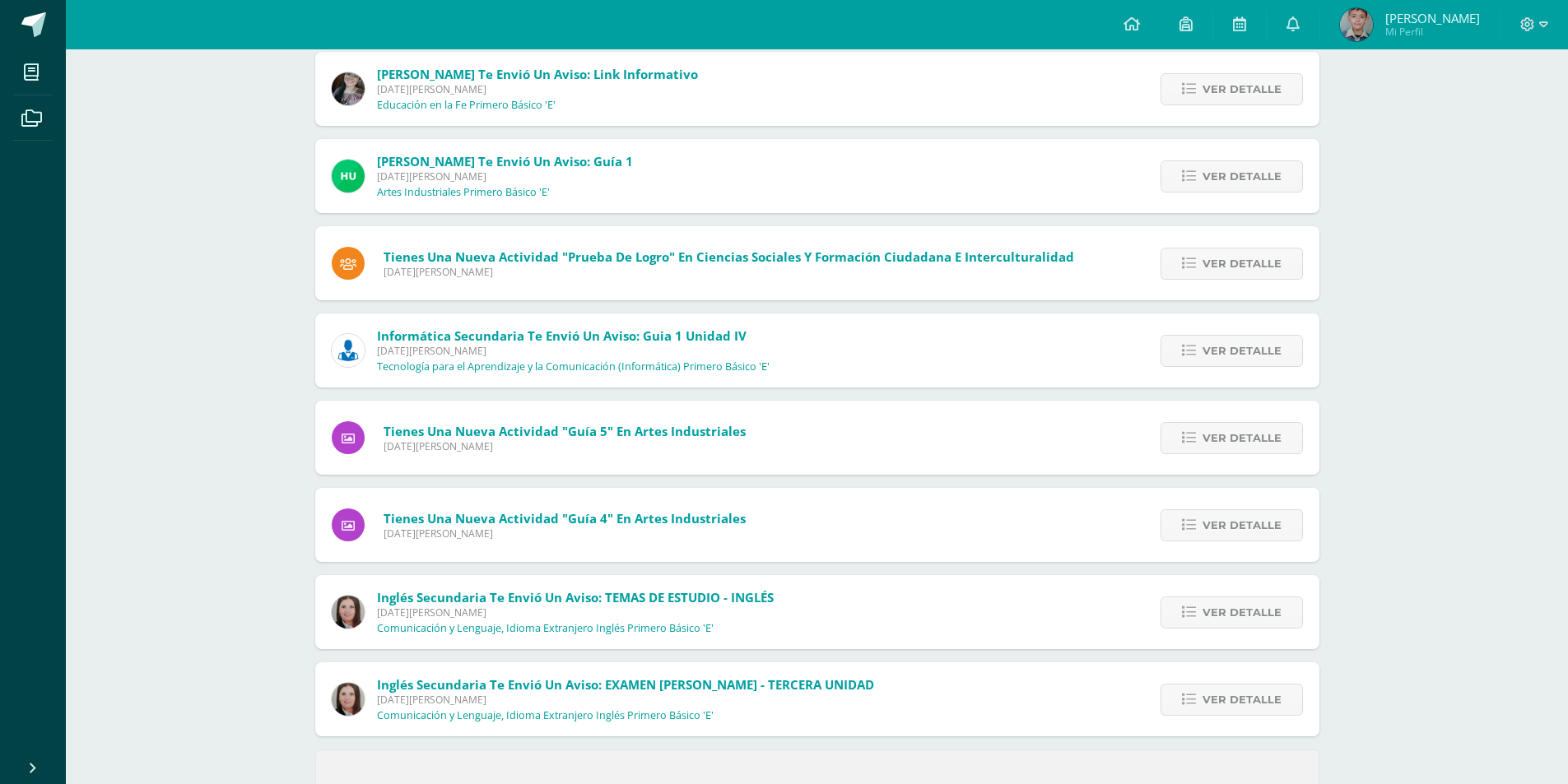
scroll to position [384, 0]
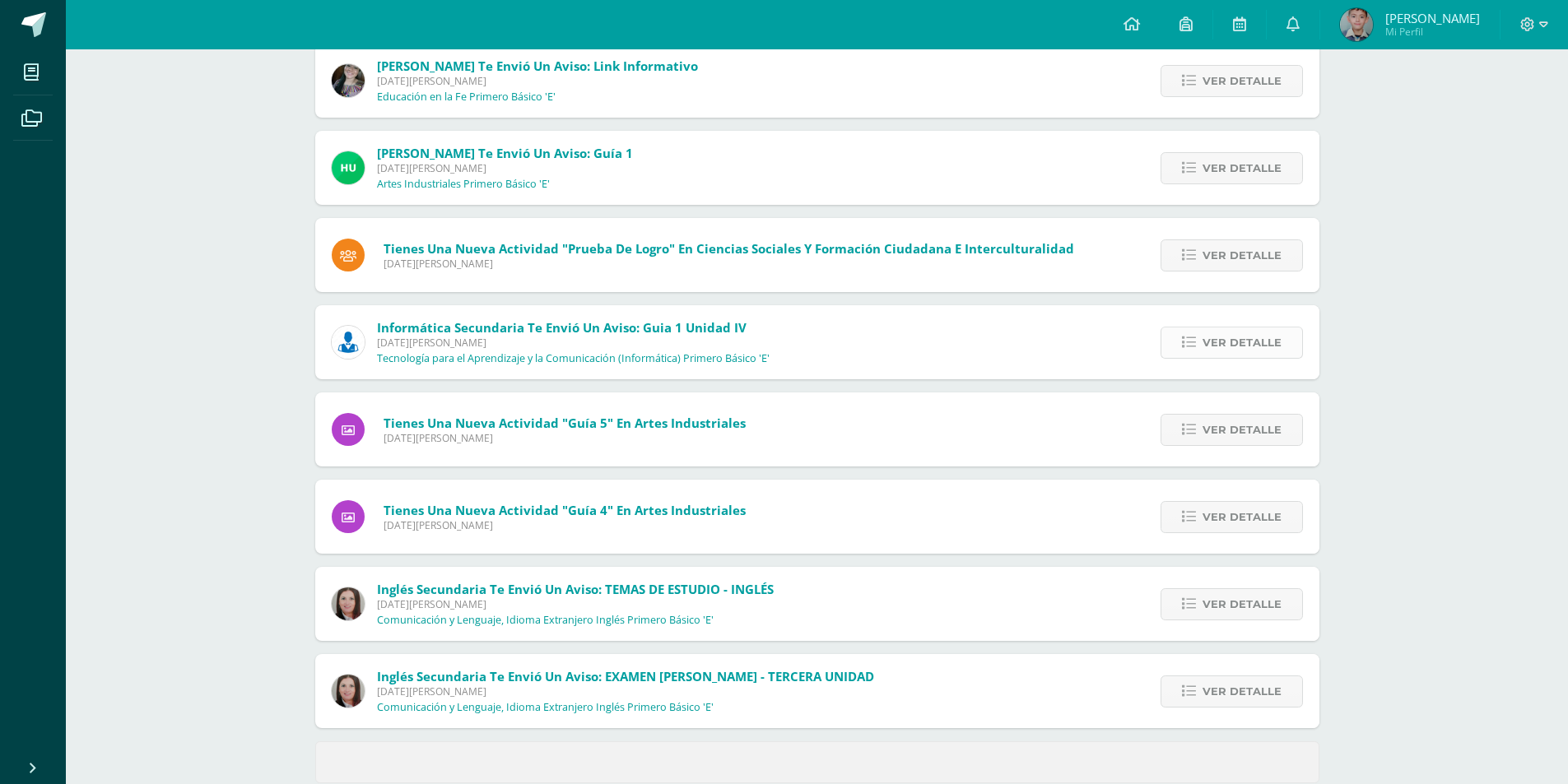
click at [1226, 326] on link "Ver detalle" at bounding box center [1232, 342] width 142 height 32
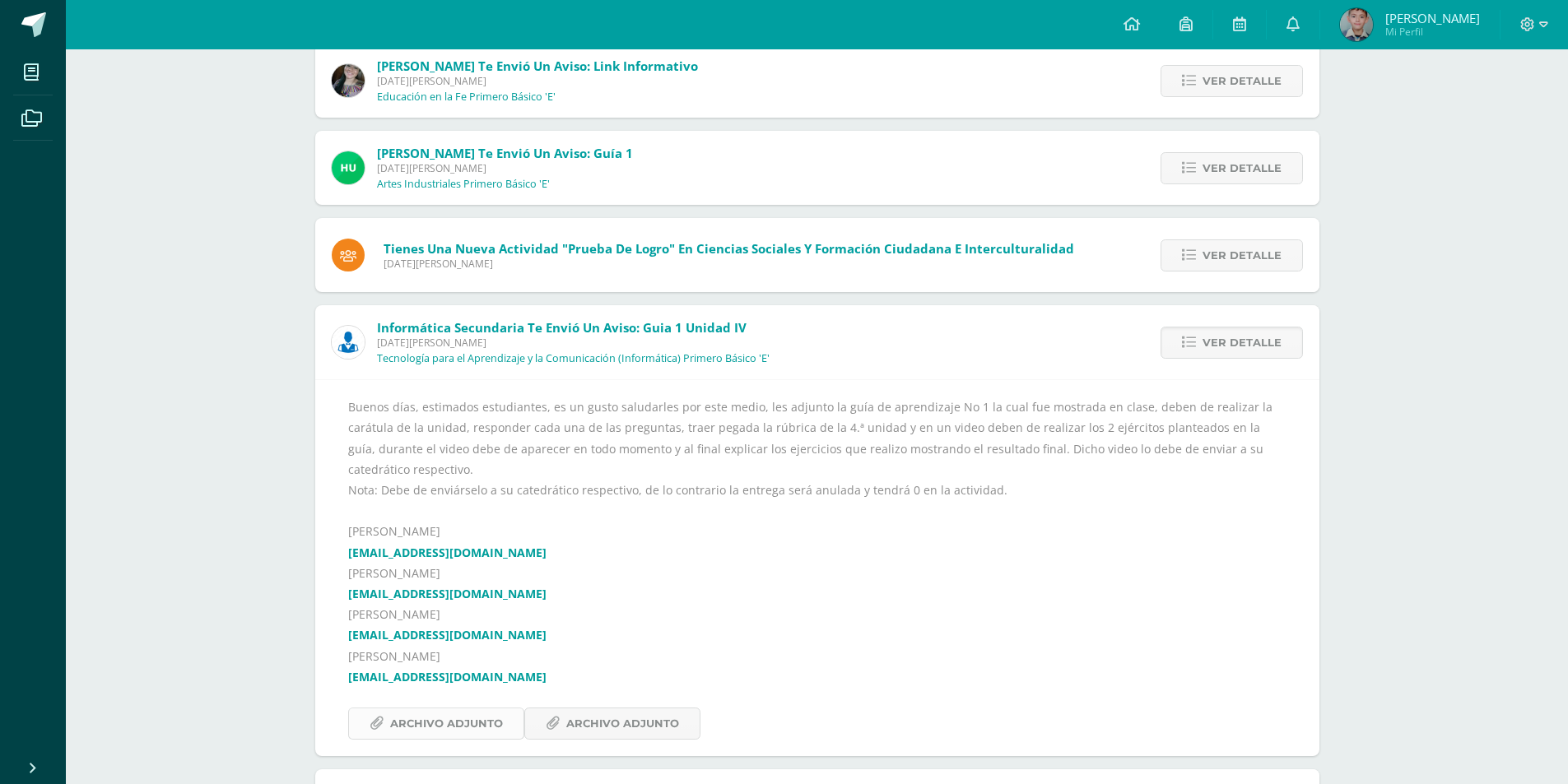
click at [427, 709] on span "Archivo Adjunto" at bounding box center [447, 724] width 113 height 31
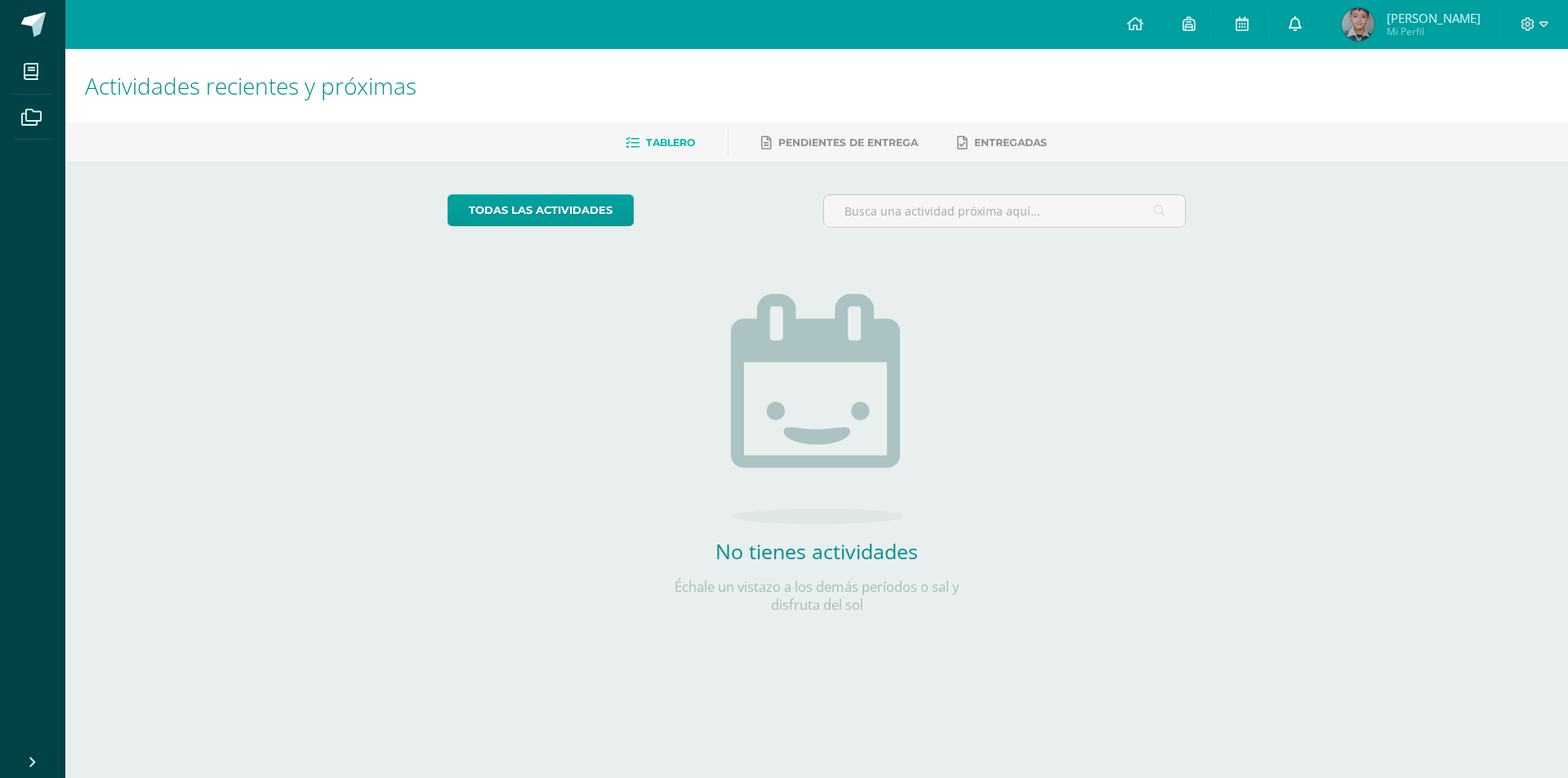
click at [1321, 4] on link at bounding box center [1295, 25] width 52 height 49
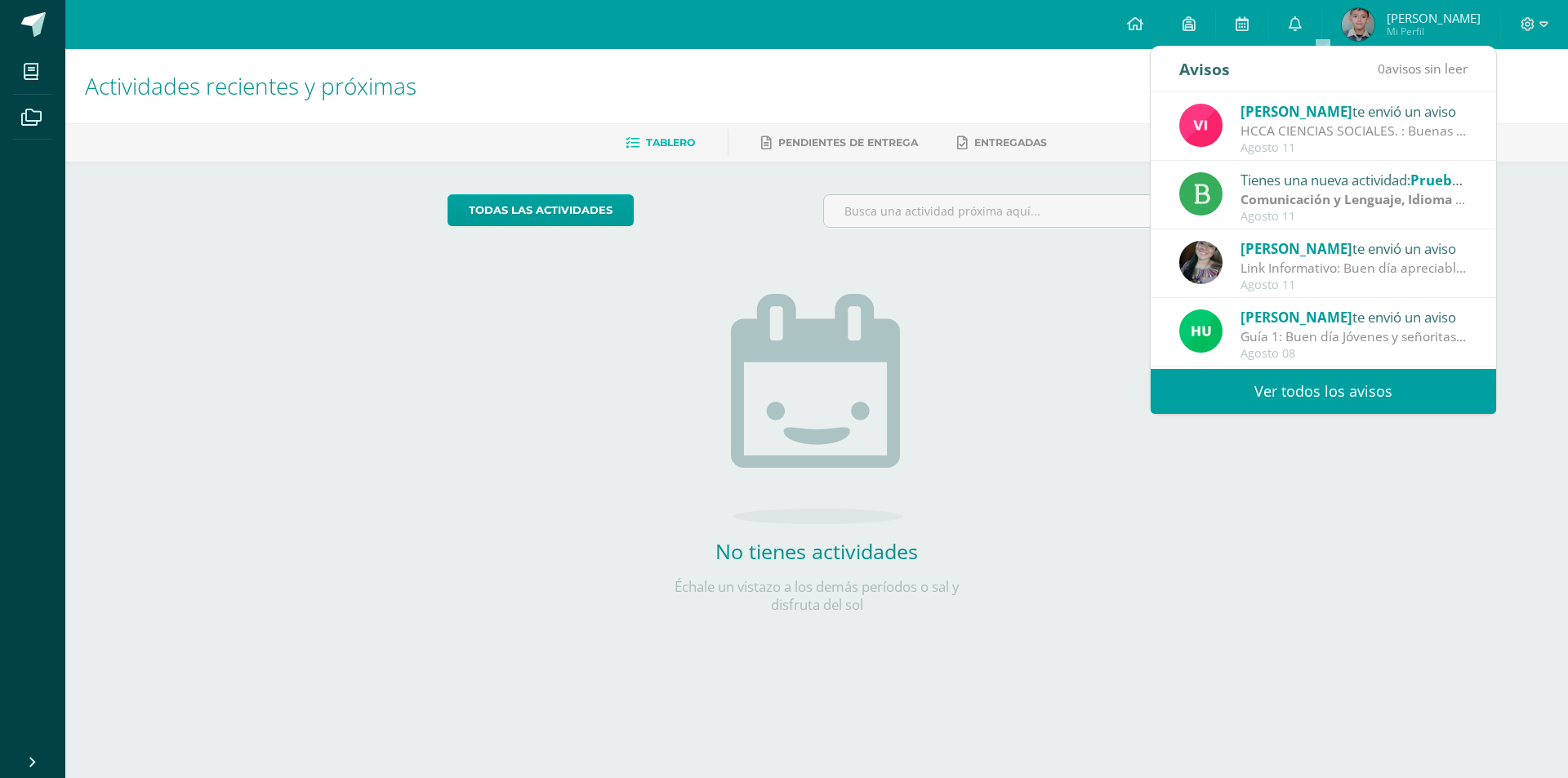
click at [1246, 383] on link "Ver todos los avisos" at bounding box center [1324, 391] width 345 height 45
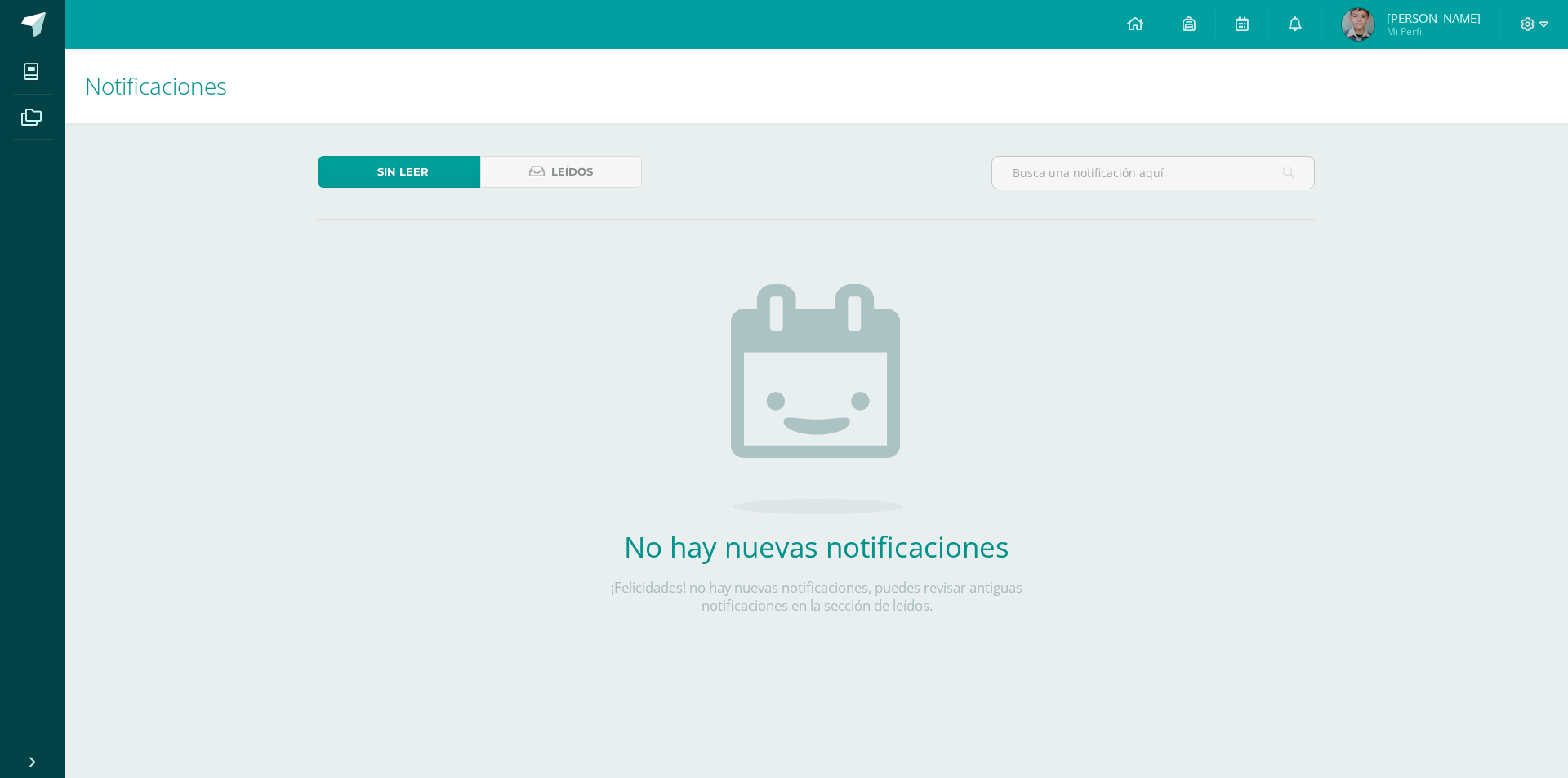
click at [477, 156] on link "Sin leer" at bounding box center [399, 171] width 162 height 31
click at [528, 179] on link "Leídos" at bounding box center [561, 171] width 162 height 31
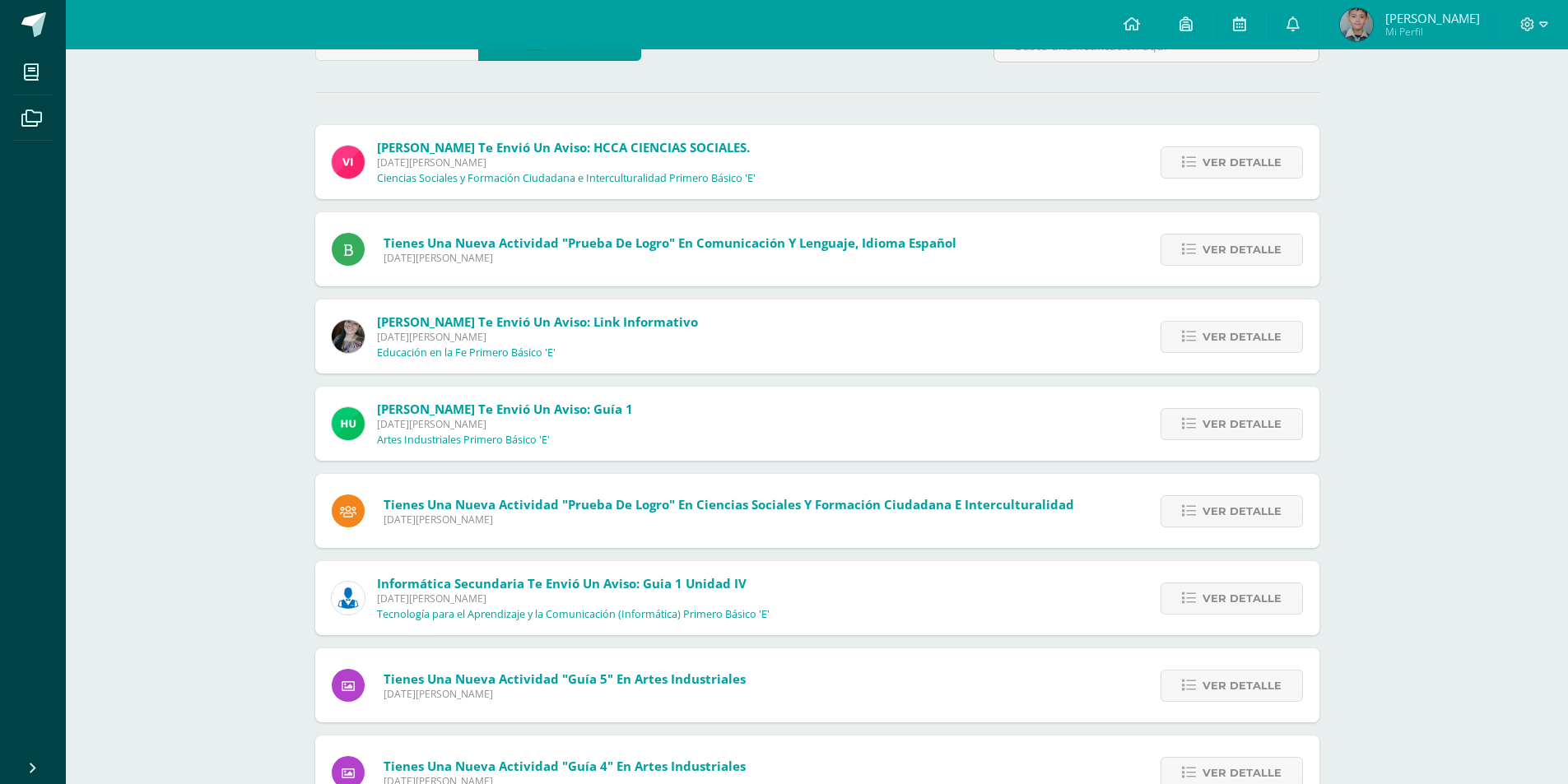
scroll to position [192, 0]
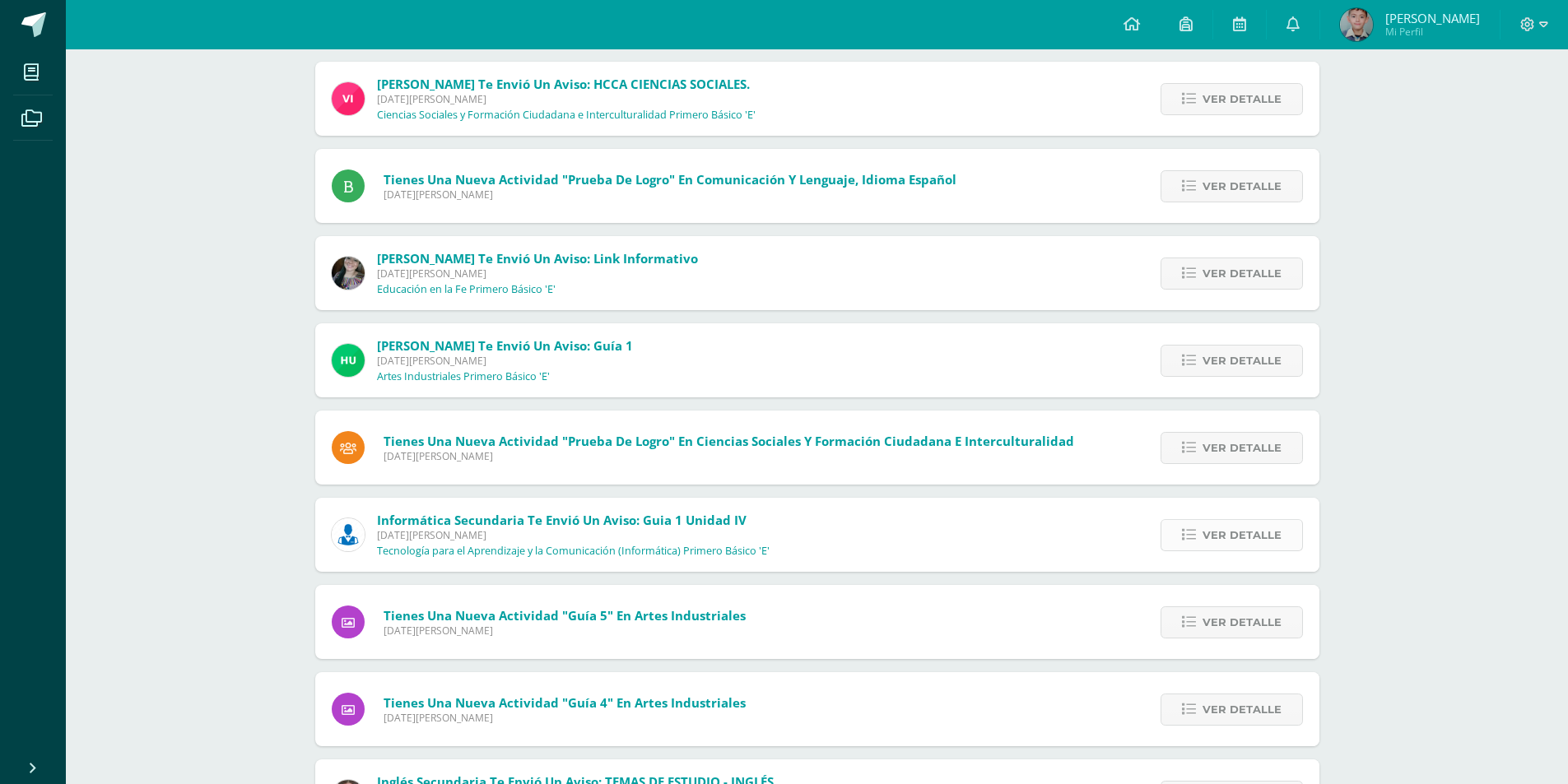
click at [1196, 524] on link "Ver detalle" at bounding box center [1232, 535] width 142 height 32
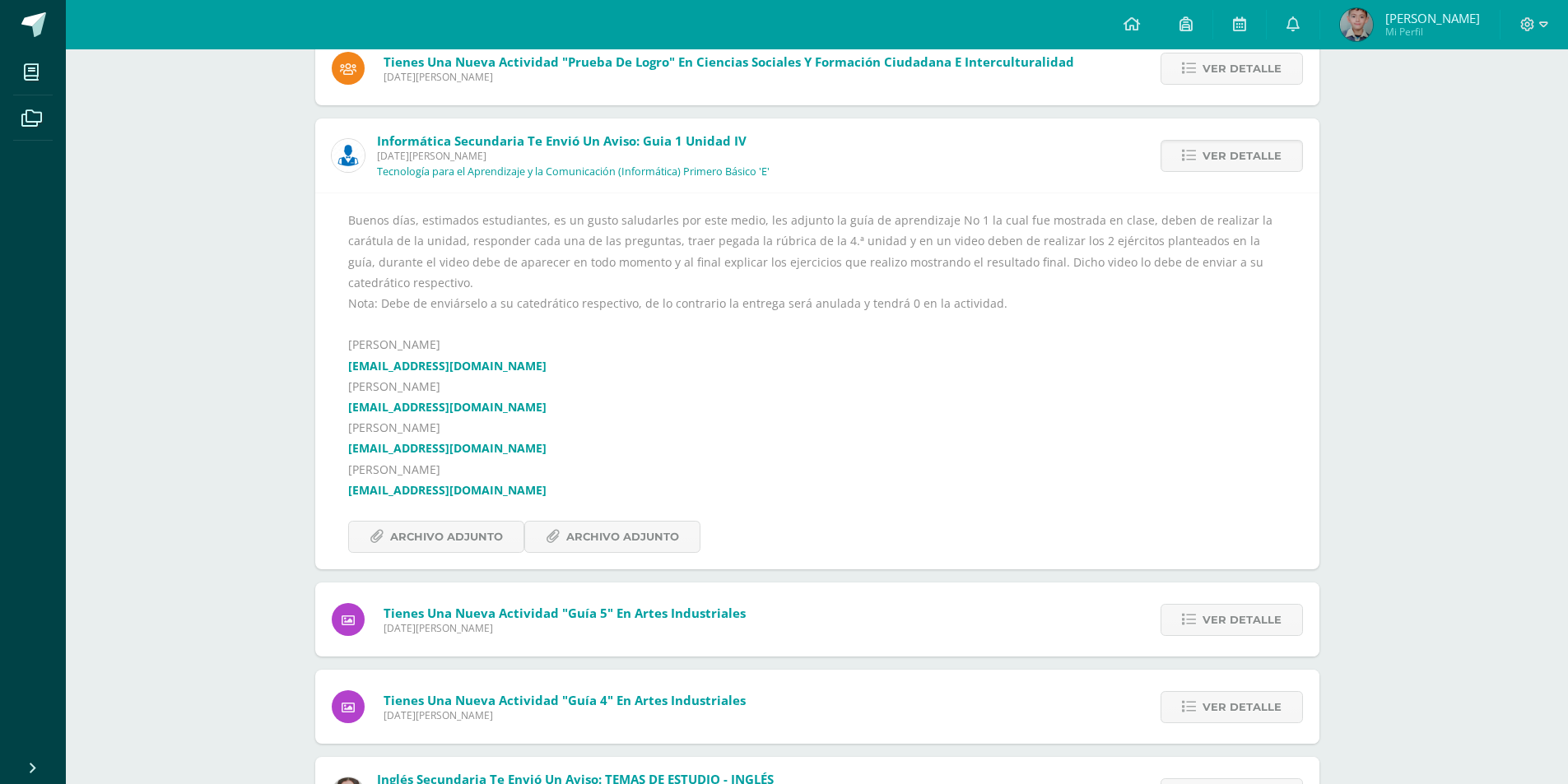
scroll to position [576, 0]
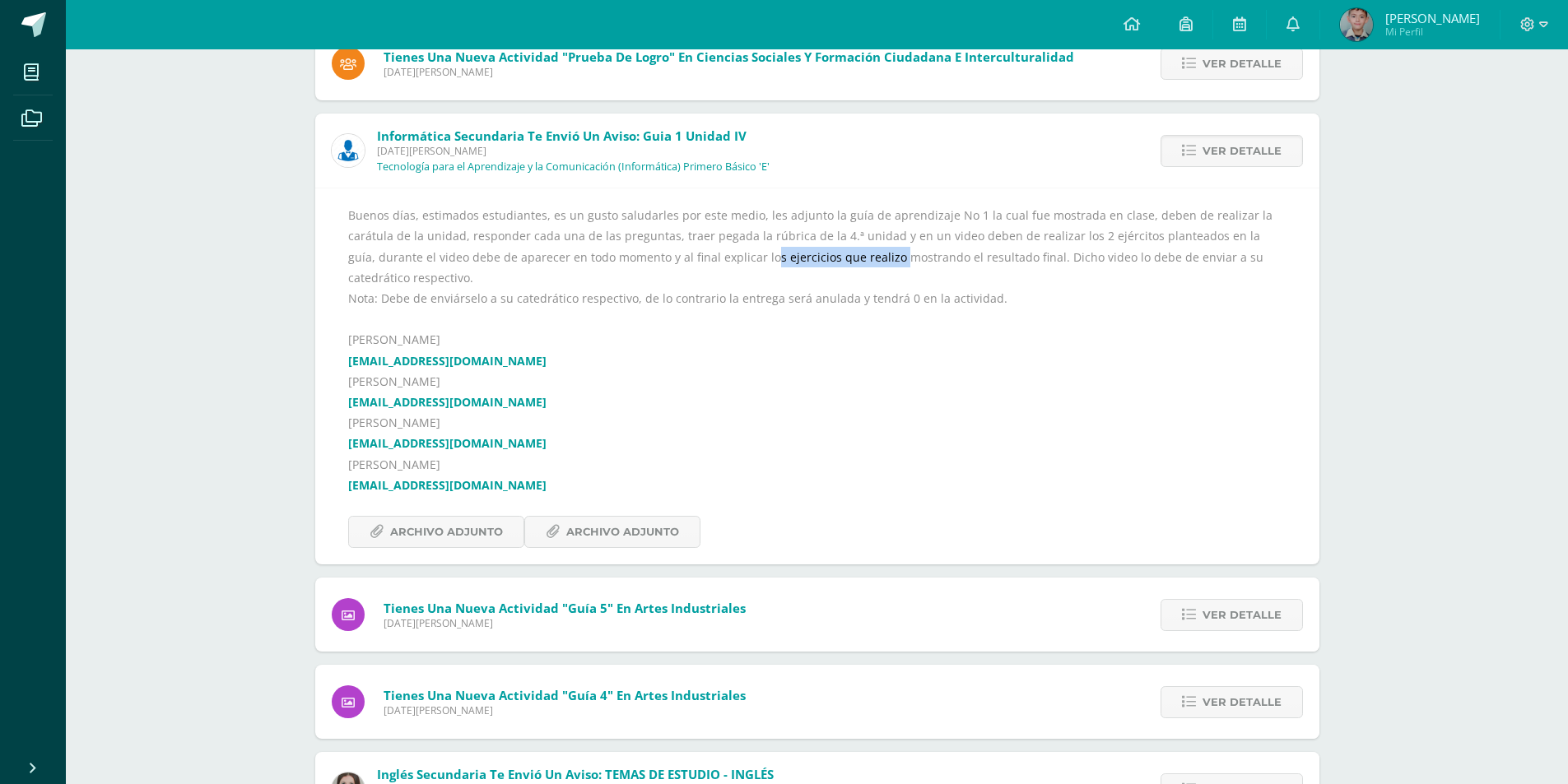
drag, startPoint x: 657, startPoint y: 254, endPoint x: 779, endPoint y: 254, distance: 122.0
click at [779, 254] on div "Buenos días, estimados estudiantes, es un gusto saludarles por este medio, les …" at bounding box center [817, 376] width 938 height 343
drag, startPoint x: 1073, startPoint y: 257, endPoint x: 1116, endPoint y: 257, distance: 43.0
click at [1115, 257] on div "Buenos días, estimados estudiantes, es un gusto saludarles por este medio, les …" at bounding box center [817, 376] width 938 height 343
click at [1260, 272] on div "Buenos días, estimados estudiantes, es un gusto saludarles por este medio, les …" at bounding box center [817, 376] width 938 height 343
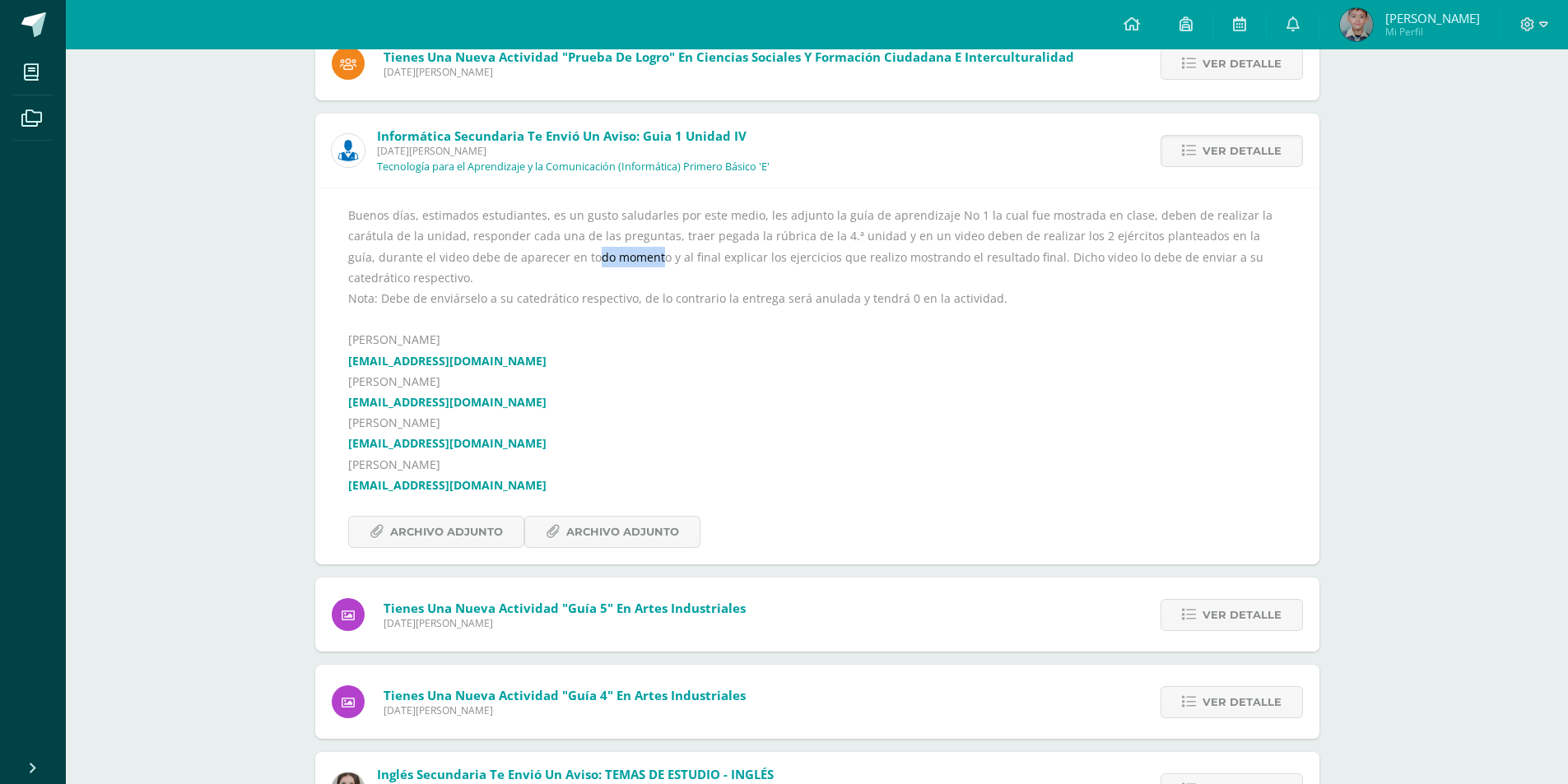
drag, startPoint x: 506, startPoint y: 254, endPoint x: 535, endPoint y: 254, distance: 29.0
click at [535, 254] on div "Buenos días, estimados estudiantes, es un gusto saludarles por este medio, les …" at bounding box center [817, 376] width 938 height 343
drag, startPoint x: 627, startPoint y: 262, endPoint x: 639, endPoint y: 262, distance: 12.0
click at [639, 262] on div "Buenos días, estimados estudiantes, es un gusto saludarles por este medio, les …" at bounding box center [817, 376] width 938 height 343
click at [768, 255] on div "Buenos días, estimados estudiantes, es un gusto saludarles por este medio, les …" at bounding box center [817, 376] width 938 height 343
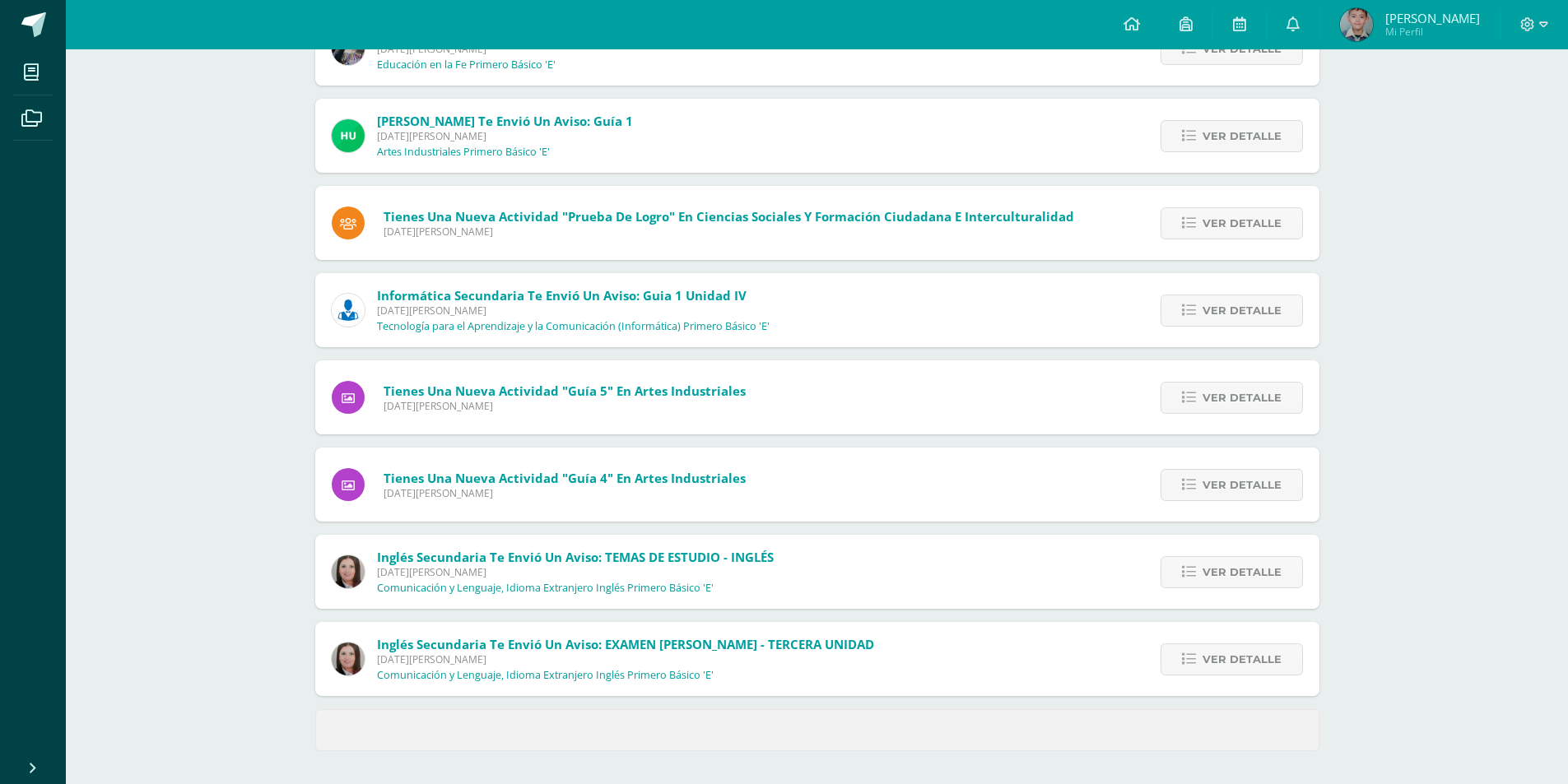
scroll to position [416, 0]
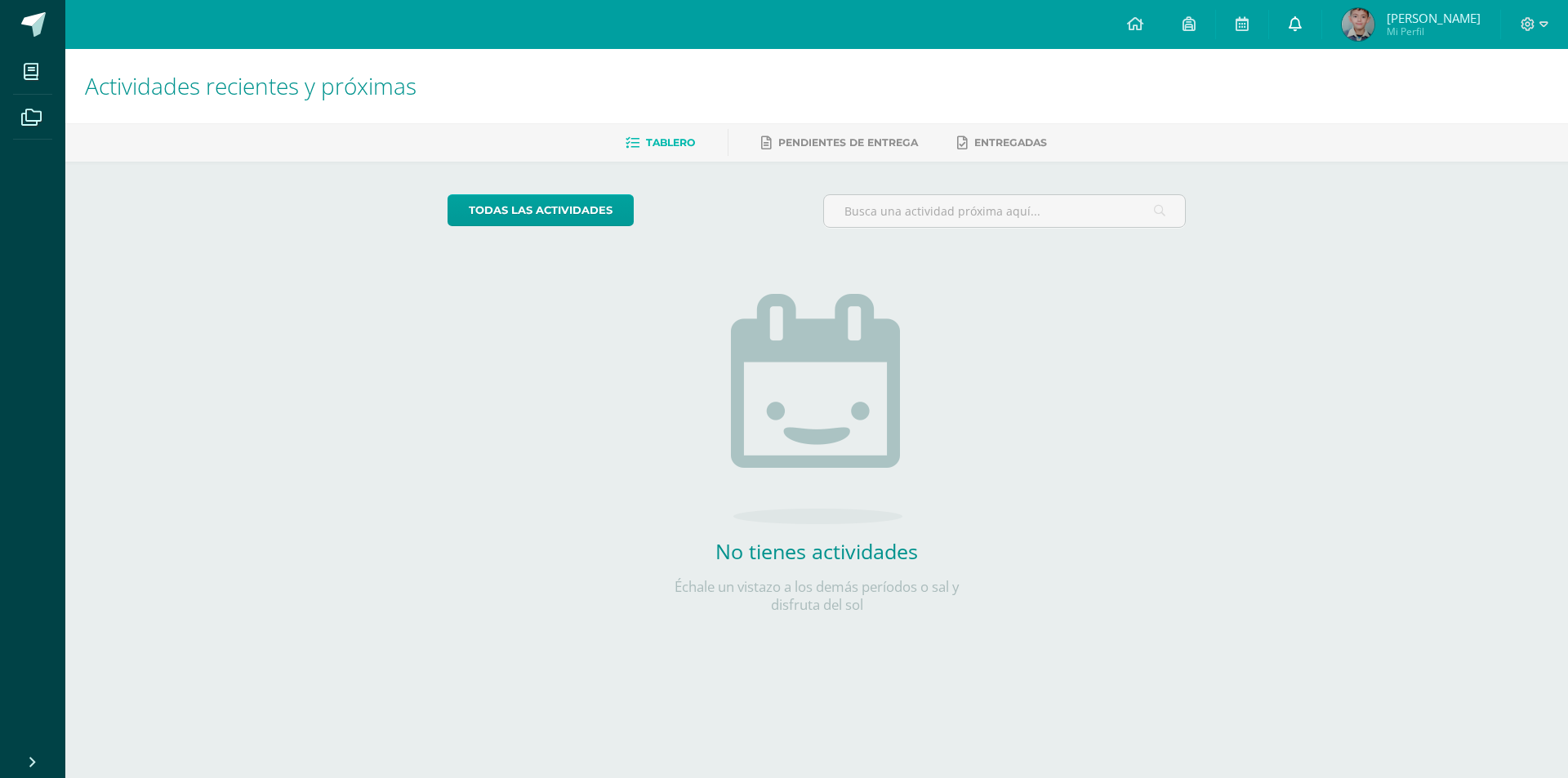
click at [1316, 32] on link at bounding box center [1295, 25] width 52 height 49
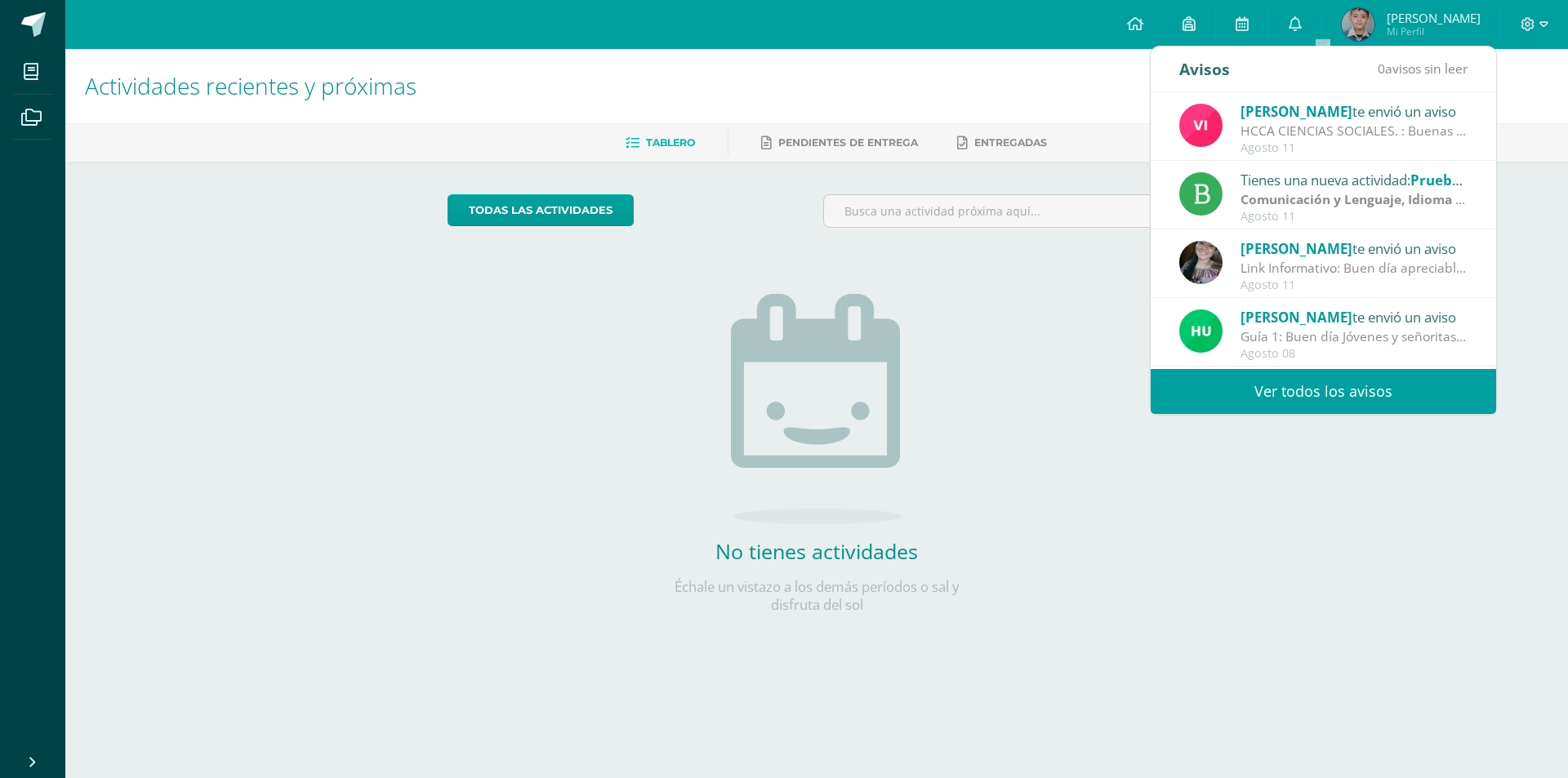
click at [1334, 384] on link "Ver todos los avisos" at bounding box center [1324, 391] width 345 height 45
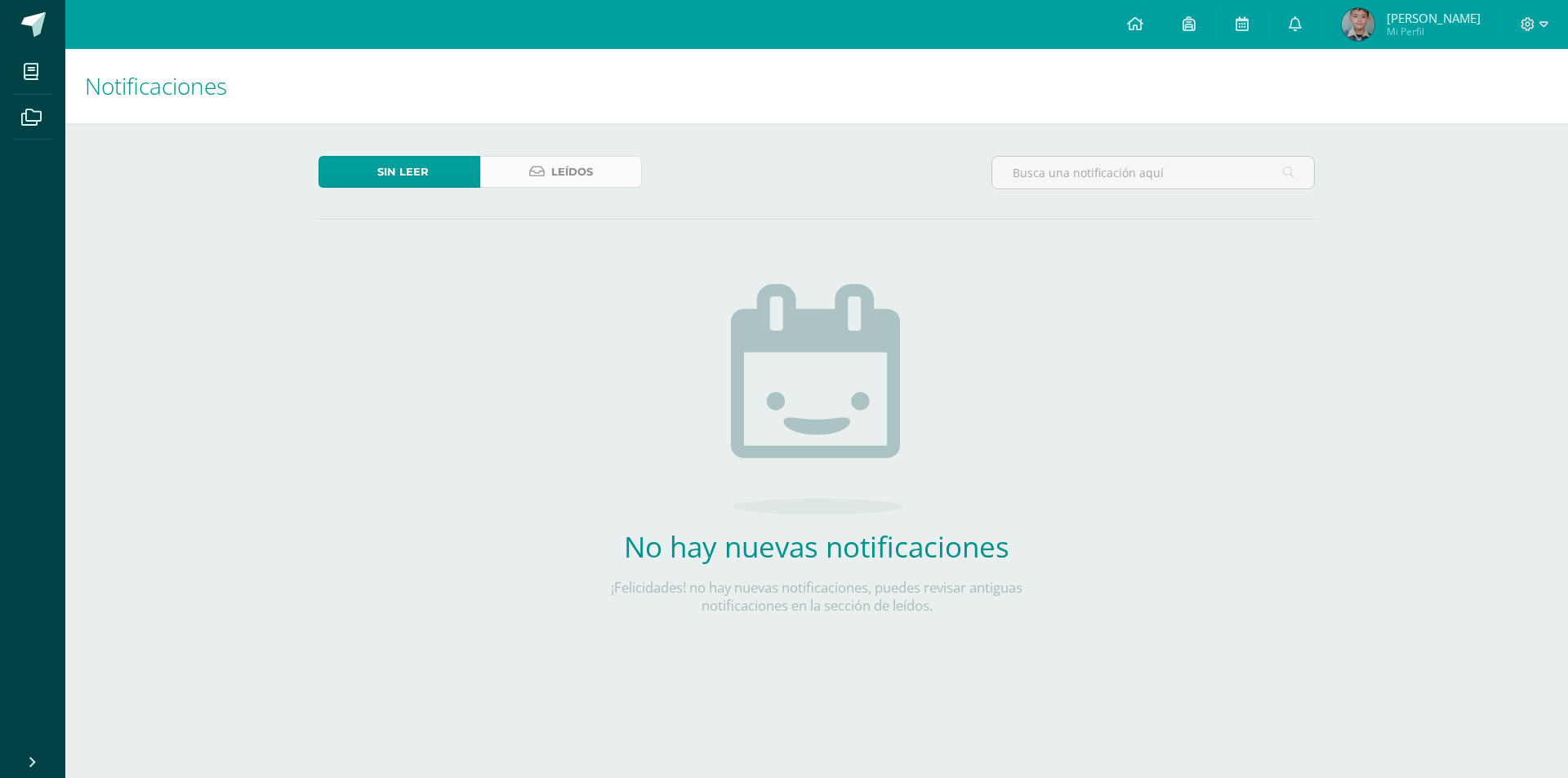
click at [623, 168] on link "Leídos" at bounding box center [561, 171] width 162 height 31
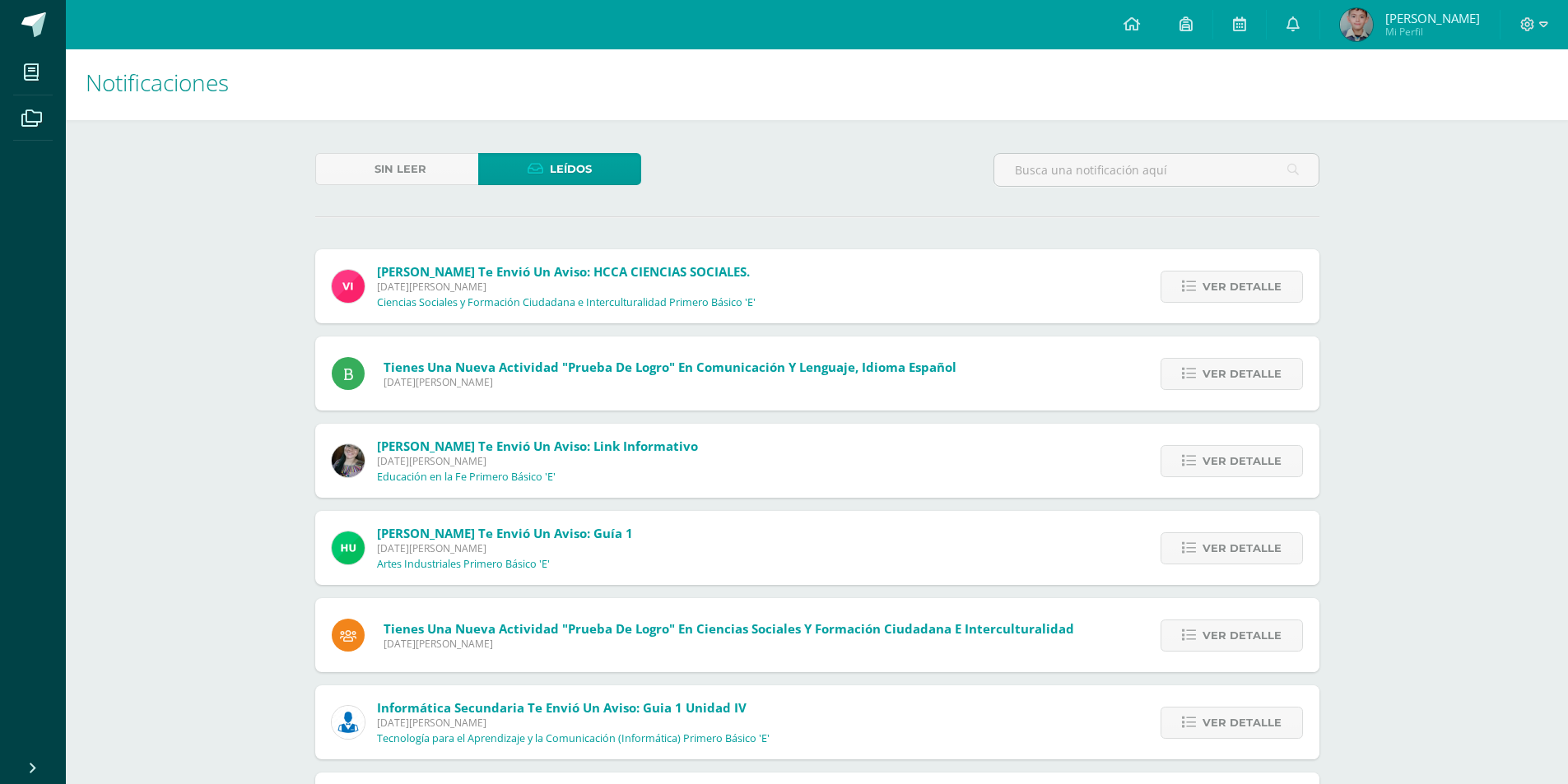
scroll to position [192, 0]
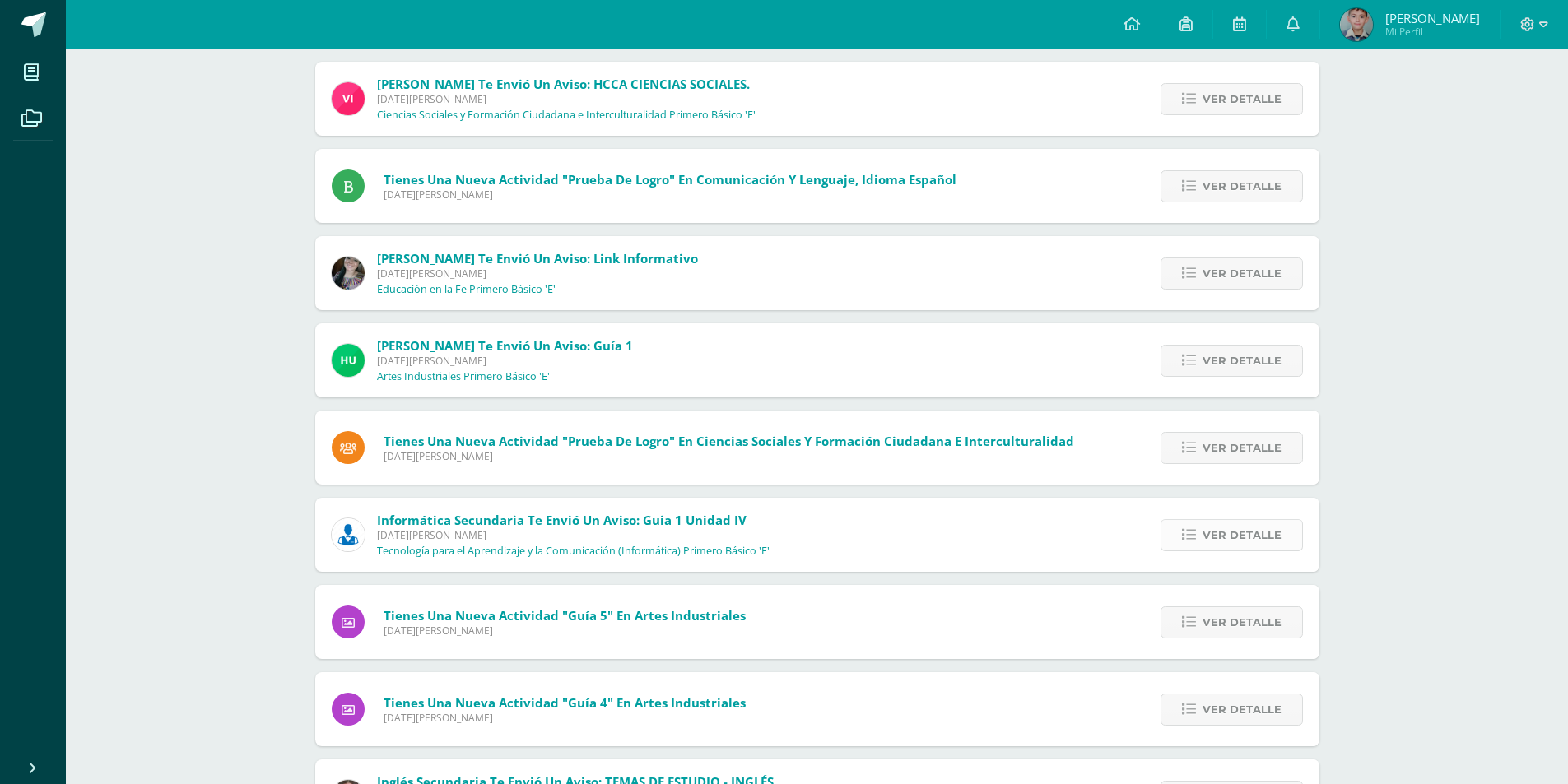
click at [1193, 529] on icon at bounding box center [1189, 535] width 14 height 14
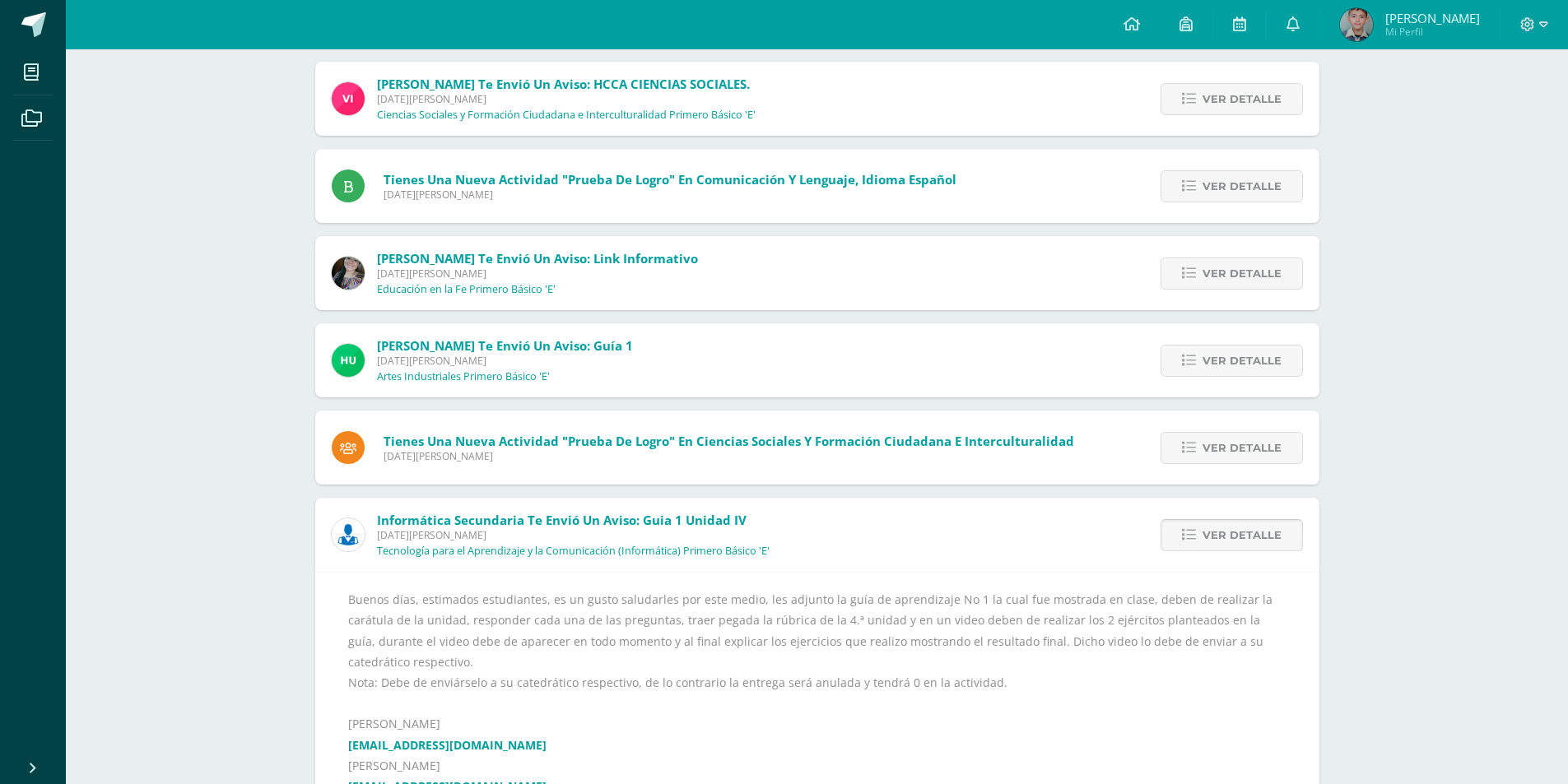
scroll to position [384, 0]
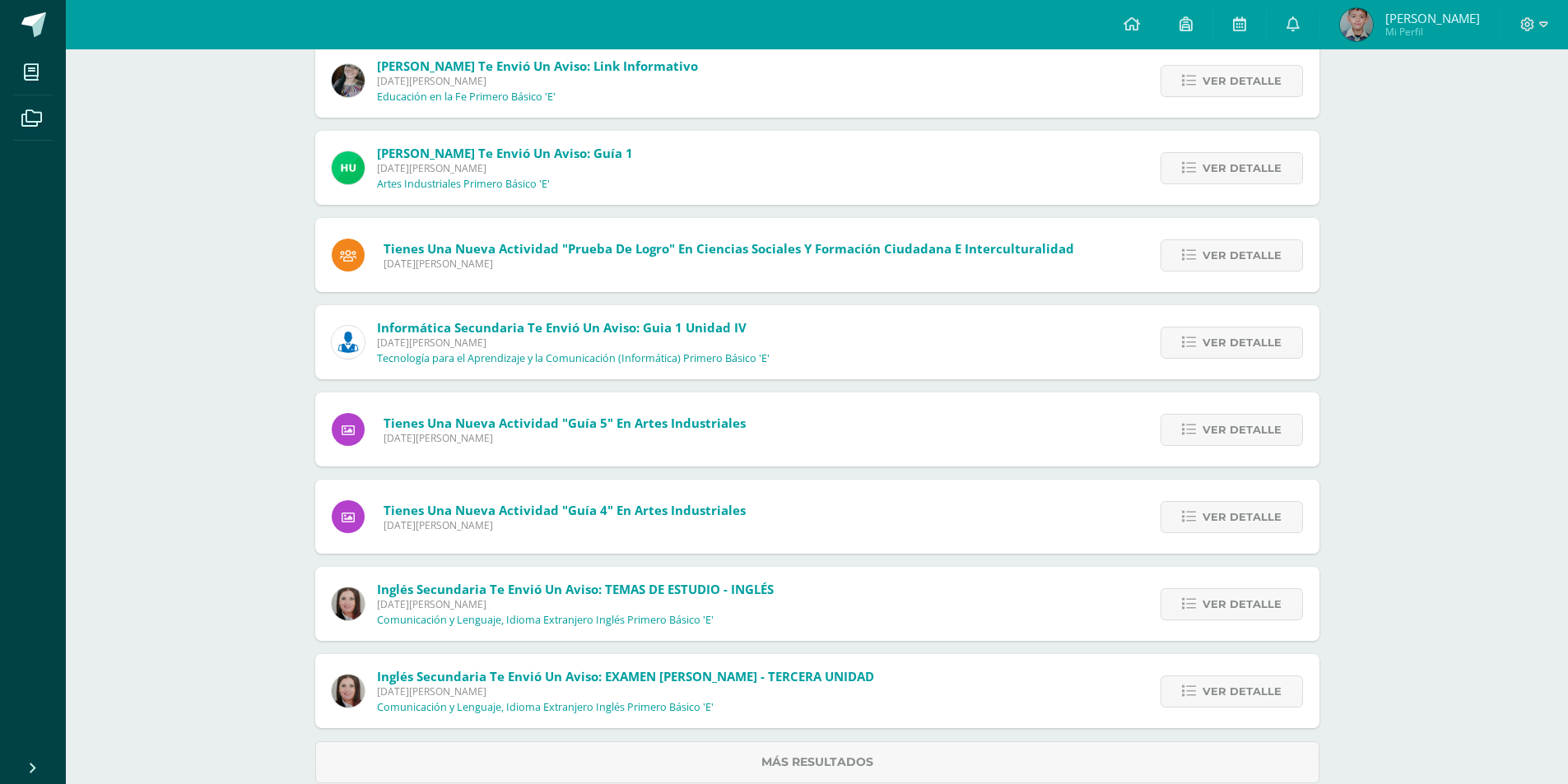
scroll to position [384, 0]
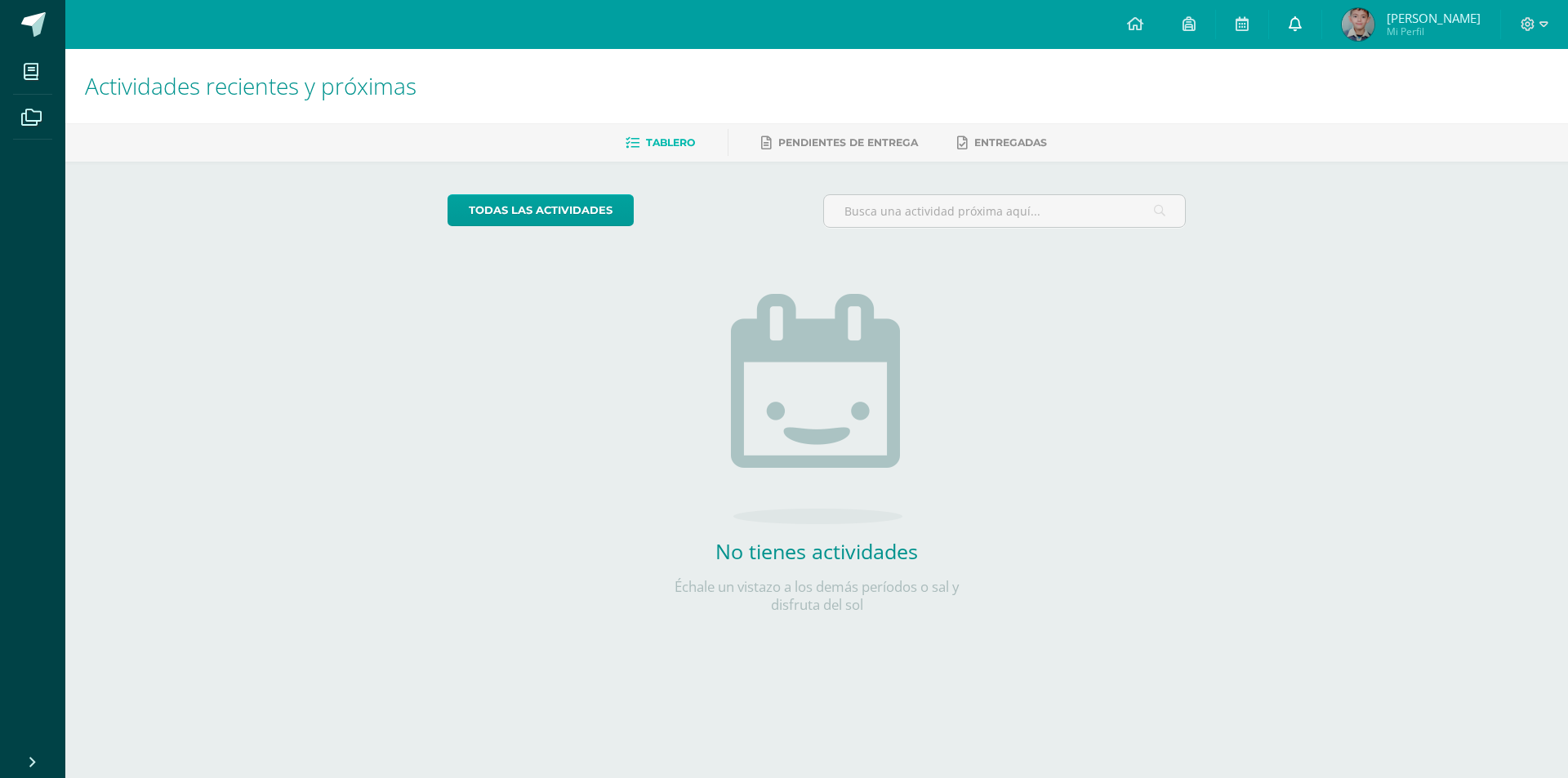
click at [1321, 32] on link at bounding box center [1295, 25] width 52 height 49
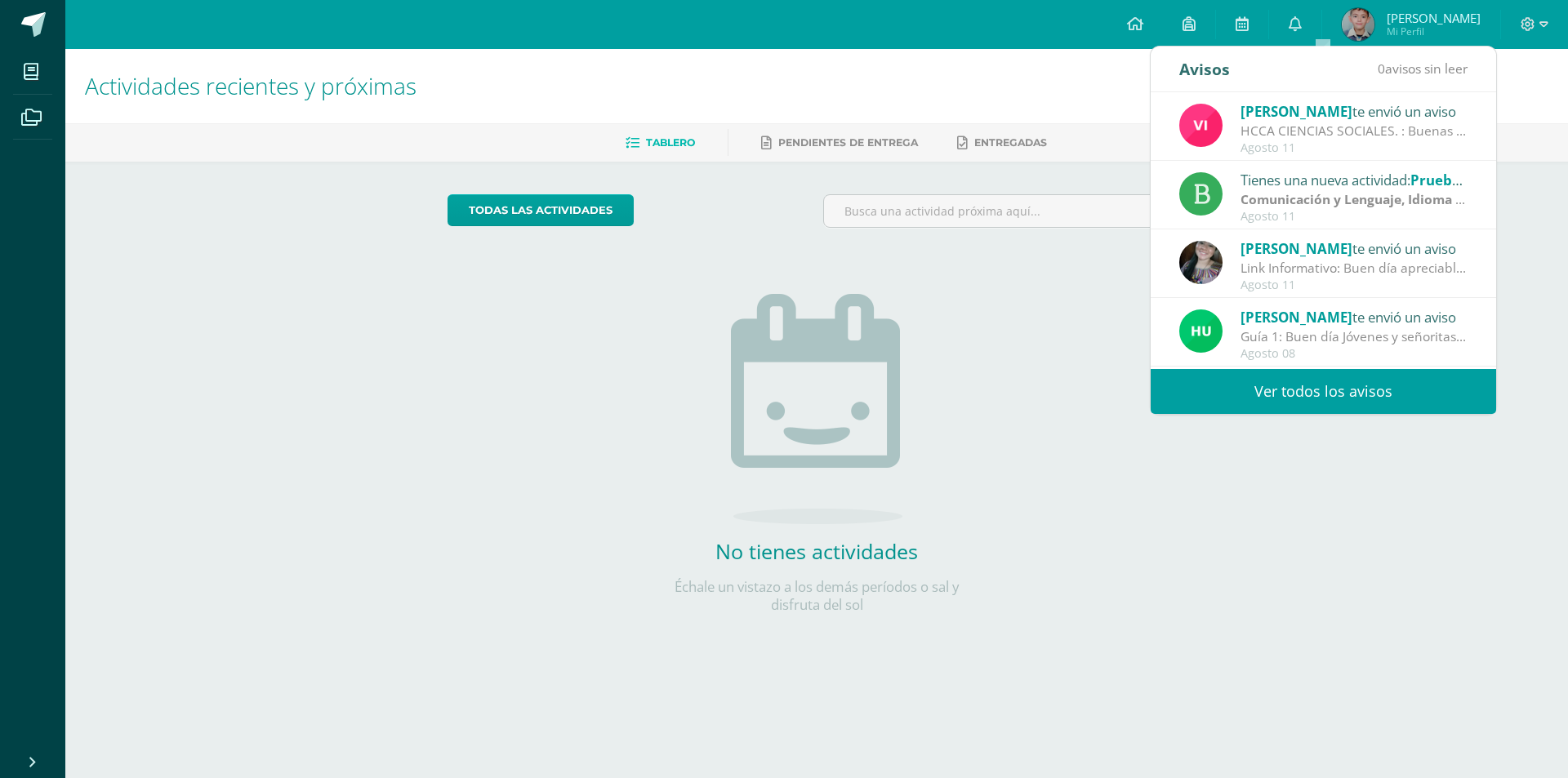
click at [1296, 391] on link "Ver todos los avisos" at bounding box center [1324, 391] width 345 height 45
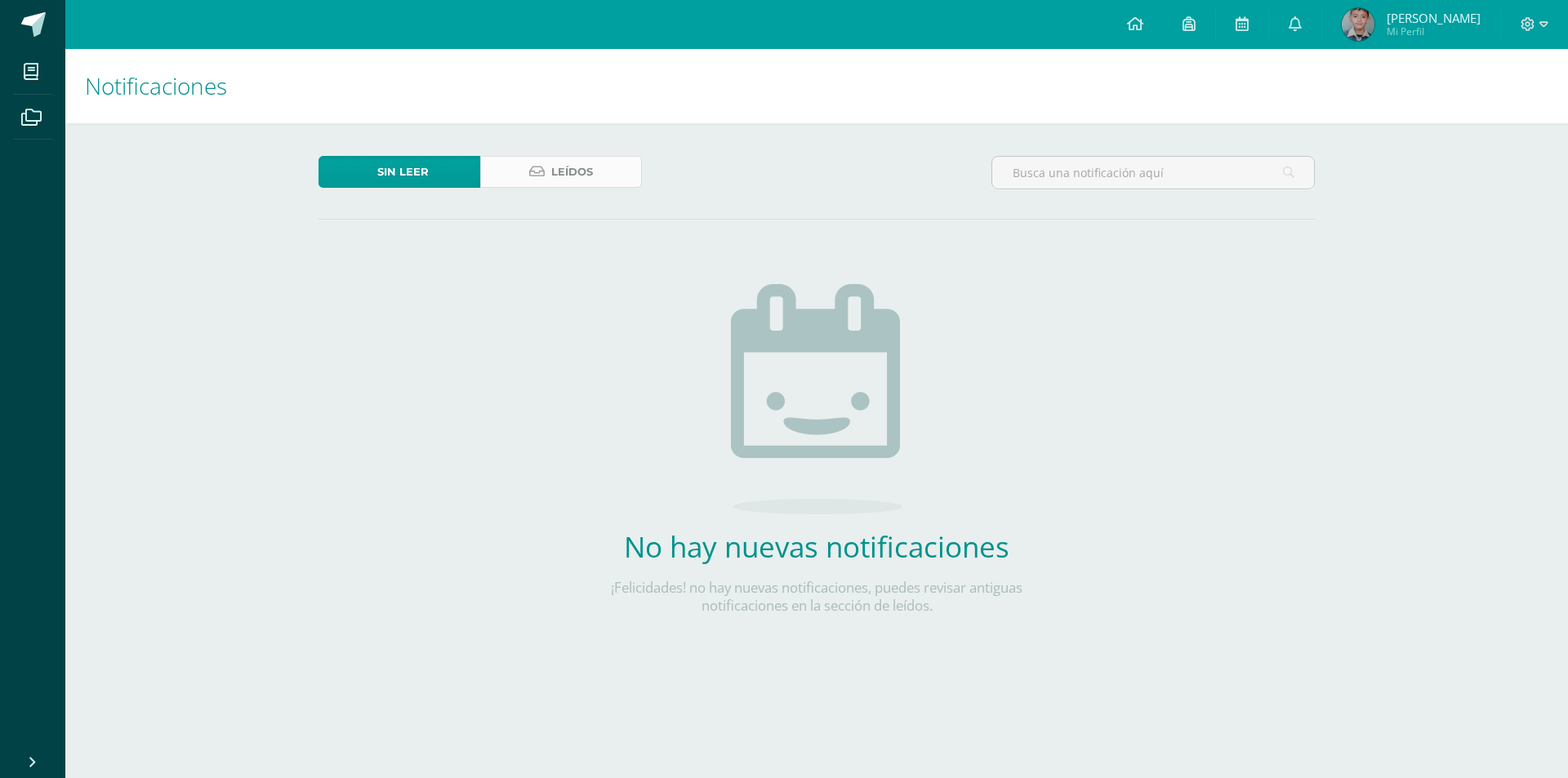
click at [550, 174] on link "Leídos" at bounding box center [561, 171] width 162 height 31
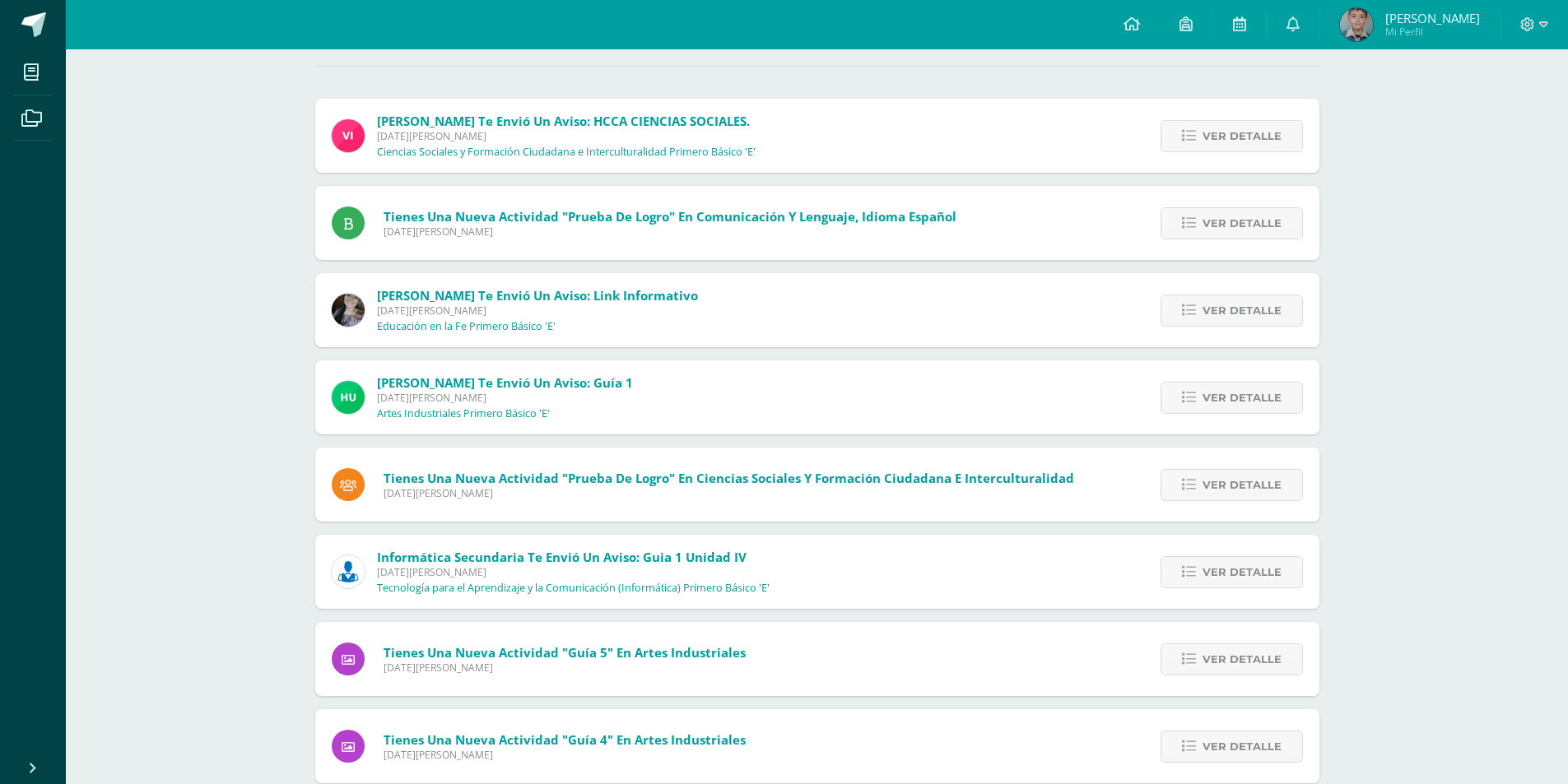
scroll to position [192, 0]
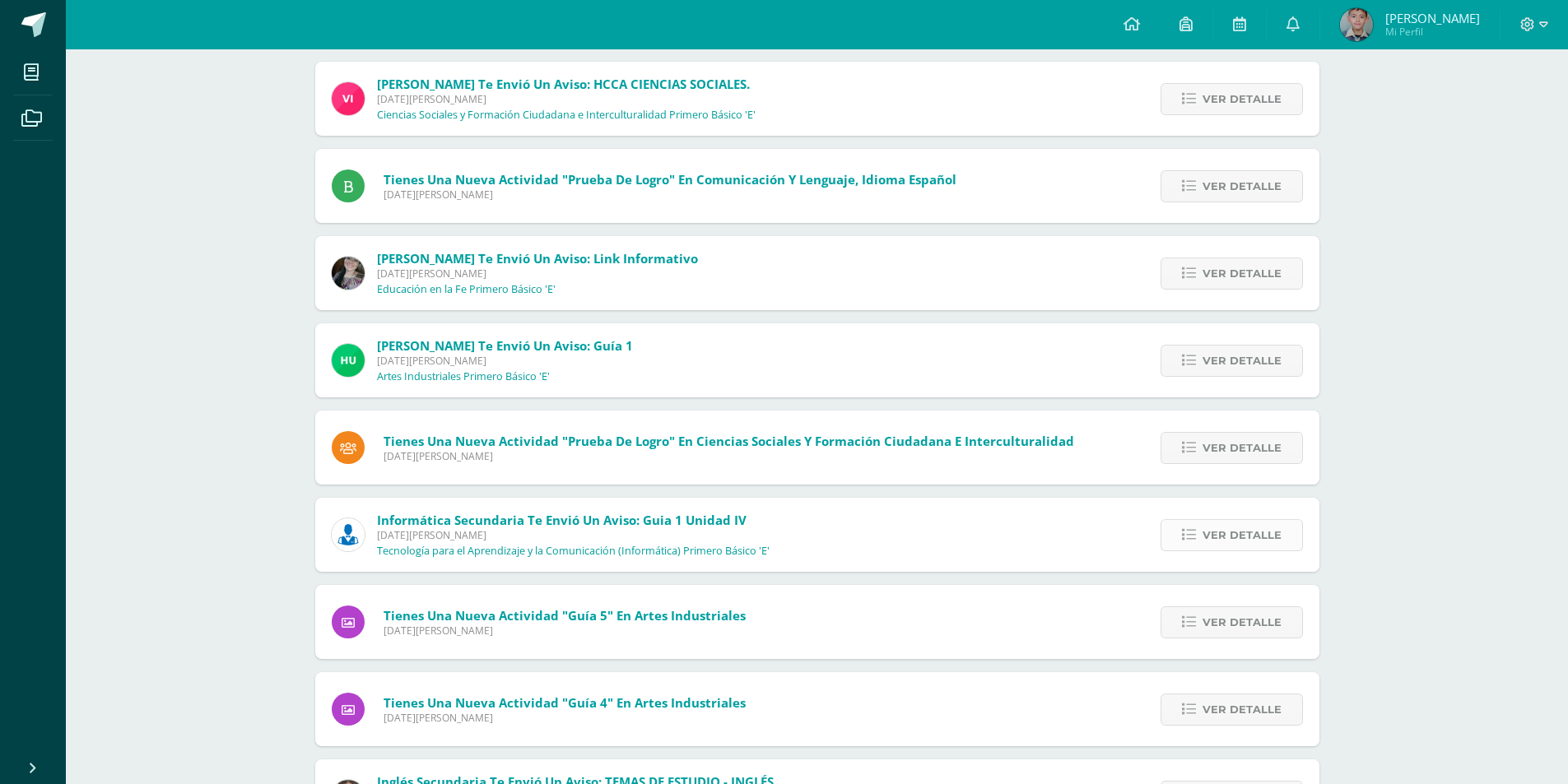
click at [1253, 547] on span "Ver detalle" at bounding box center [1242, 536] width 79 height 31
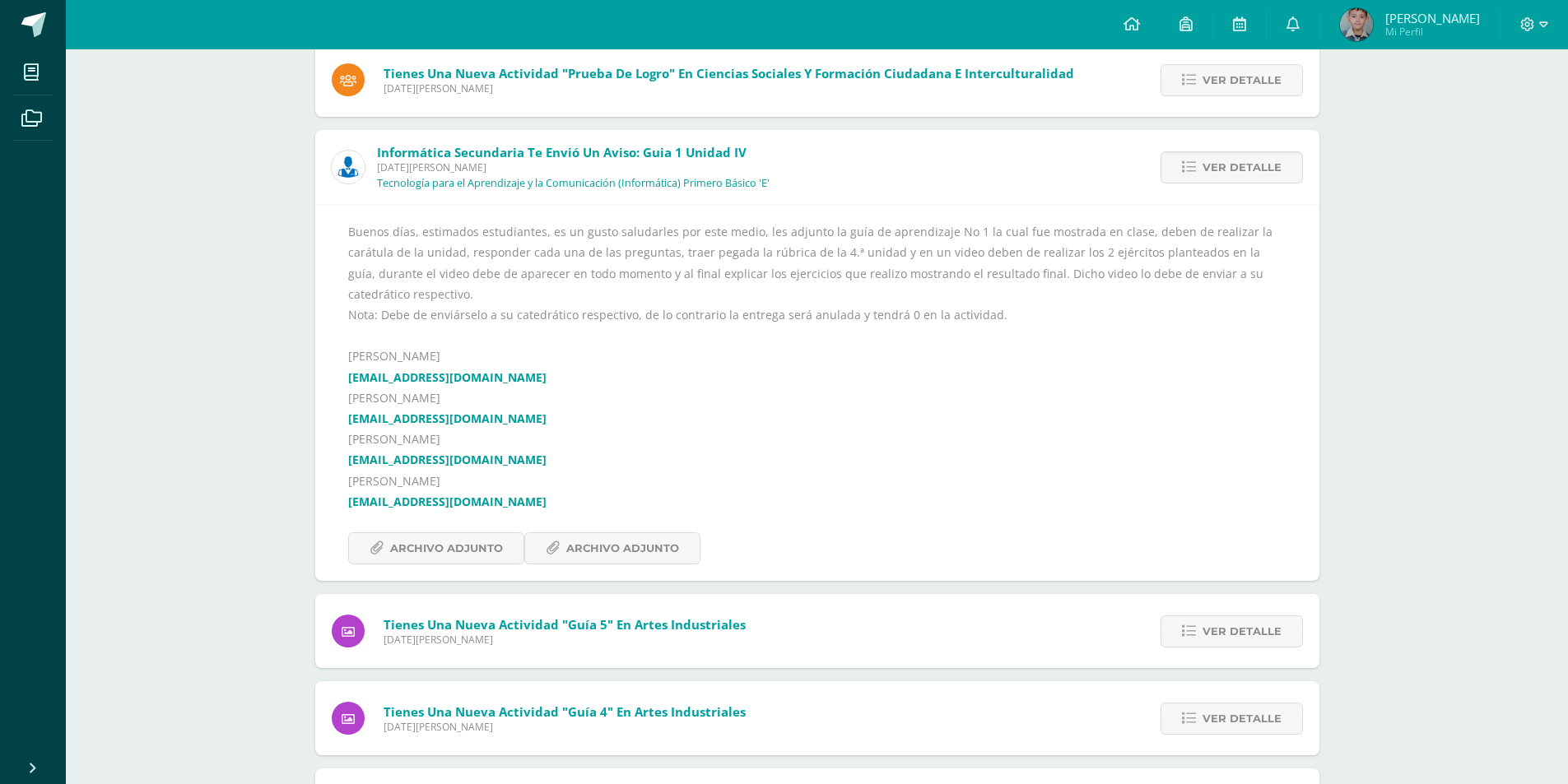
scroll to position [576, 0]
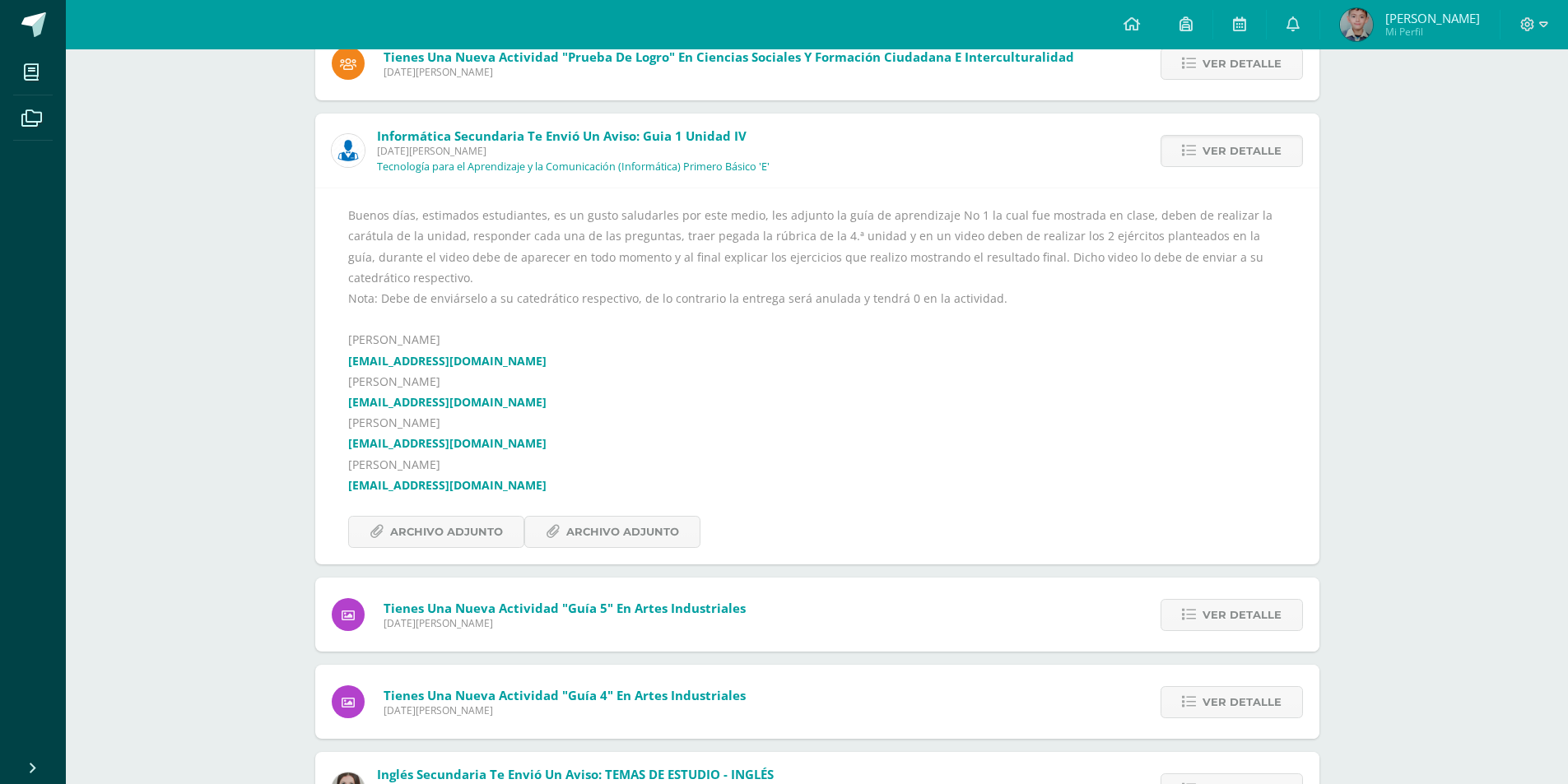
click at [488, 477] on link "[EMAIL_ADDRESS][DOMAIN_NAME]" at bounding box center [447, 485] width 198 height 15
click at [633, 428] on div "Buenos días, estimados estudiantes, es un gusto saludarles por este medio, les …" at bounding box center [817, 376] width 938 height 343
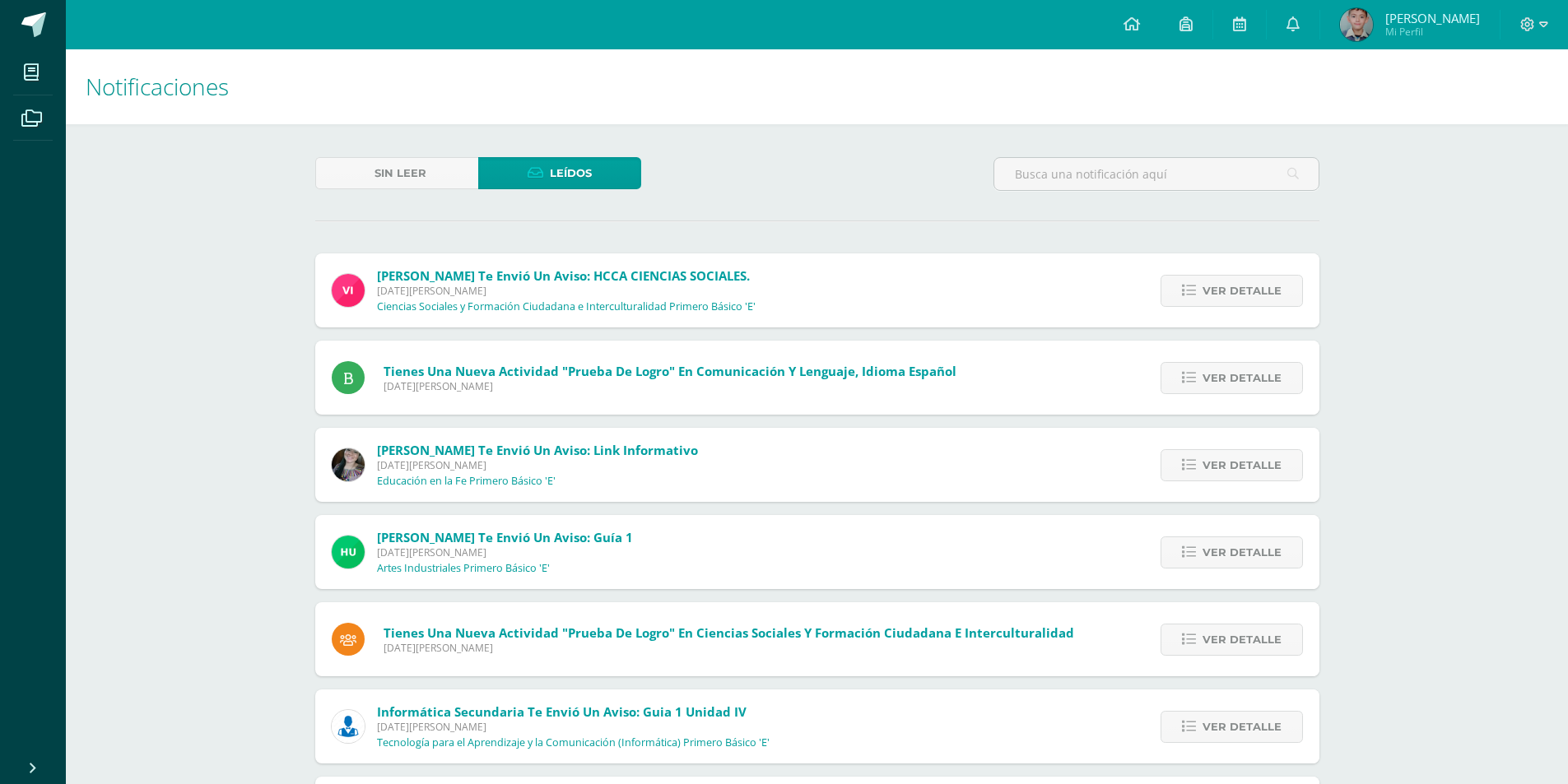
scroll to position [416, 0]
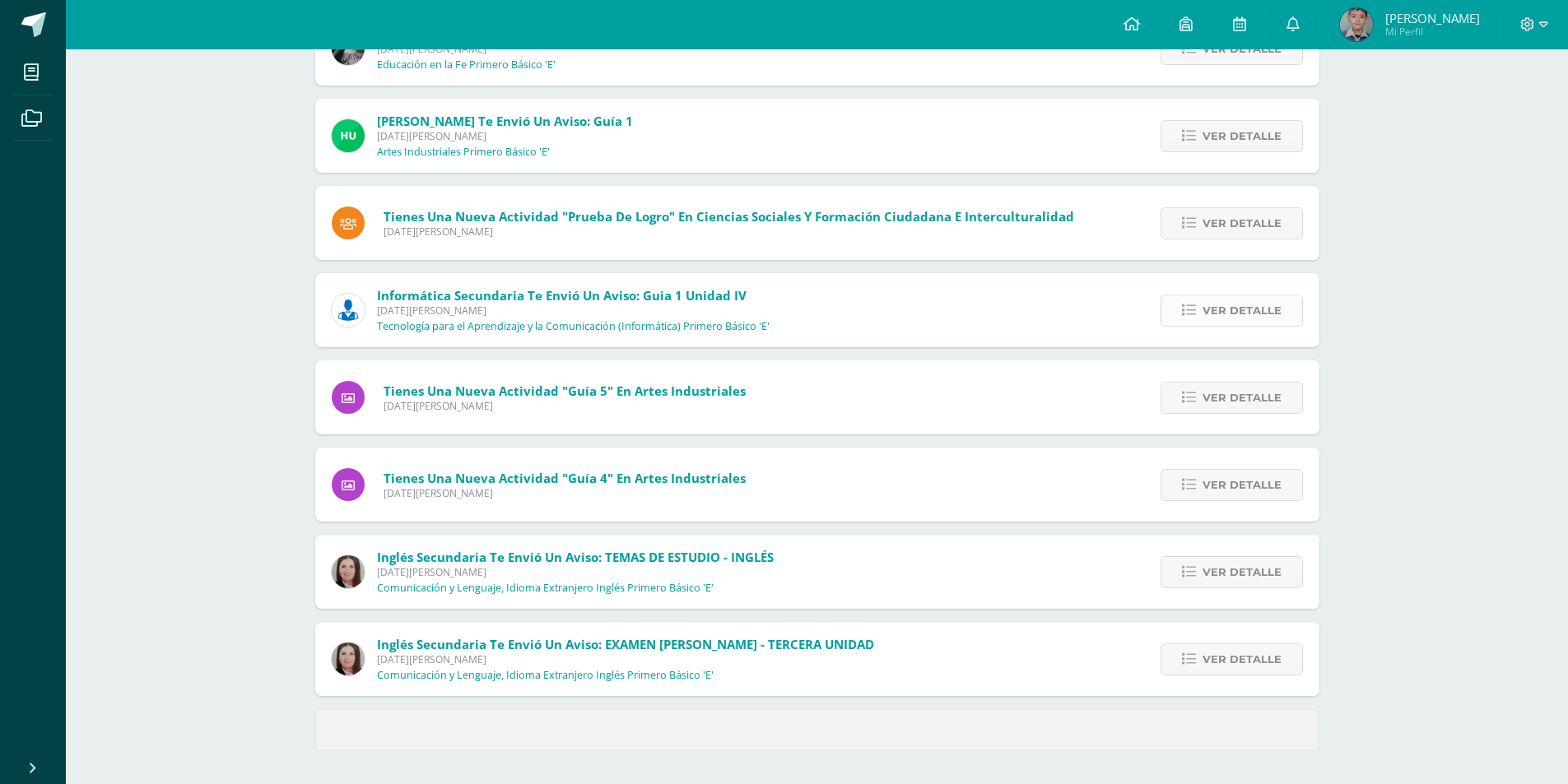
click at [1217, 302] on span "Ver detalle" at bounding box center [1242, 311] width 79 height 31
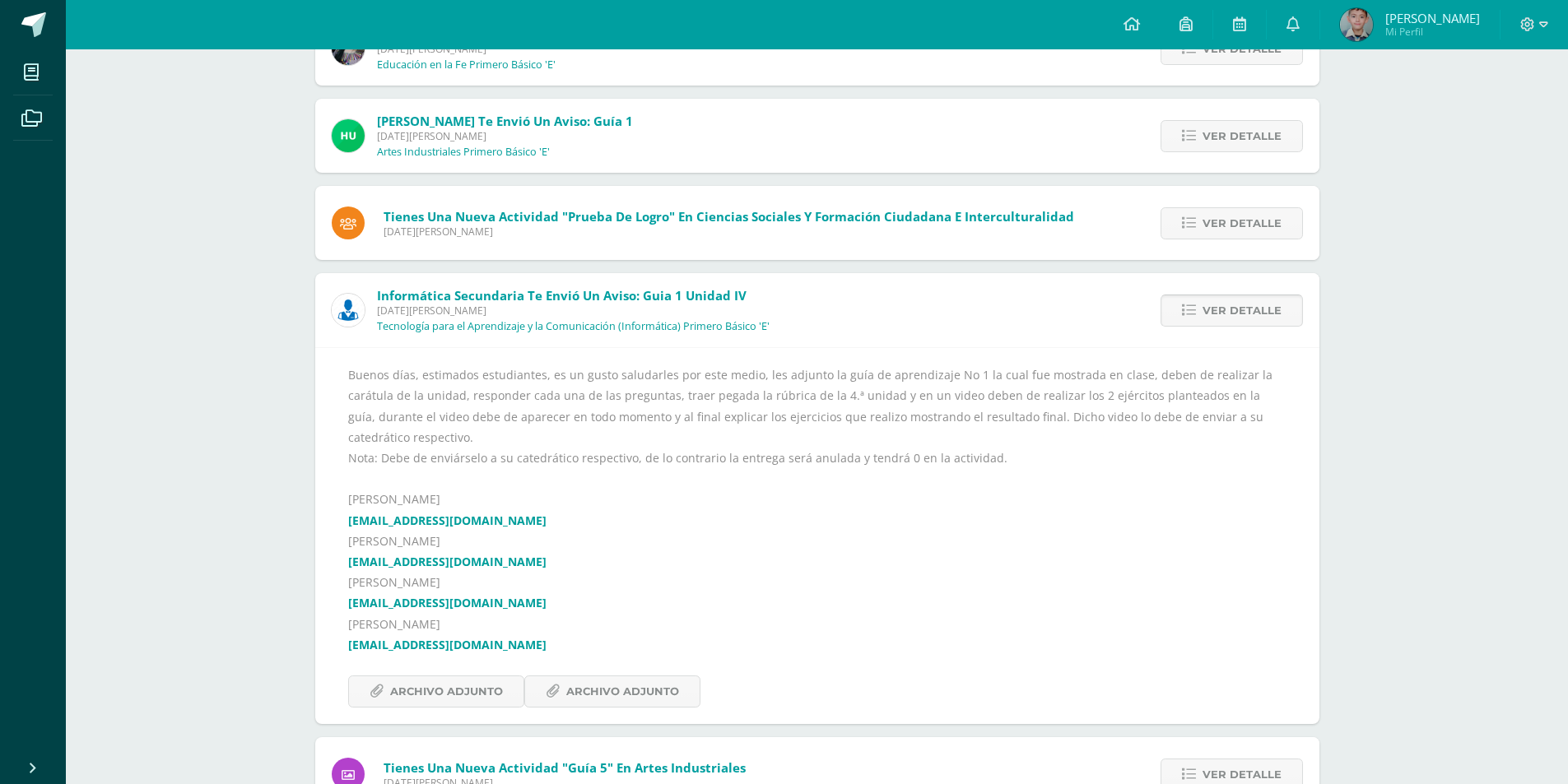
click at [1168, 302] on link "Ver detalle" at bounding box center [1232, 310] width 142 height 32
